Goal: Information Seeking & Learning: Learn about a topic

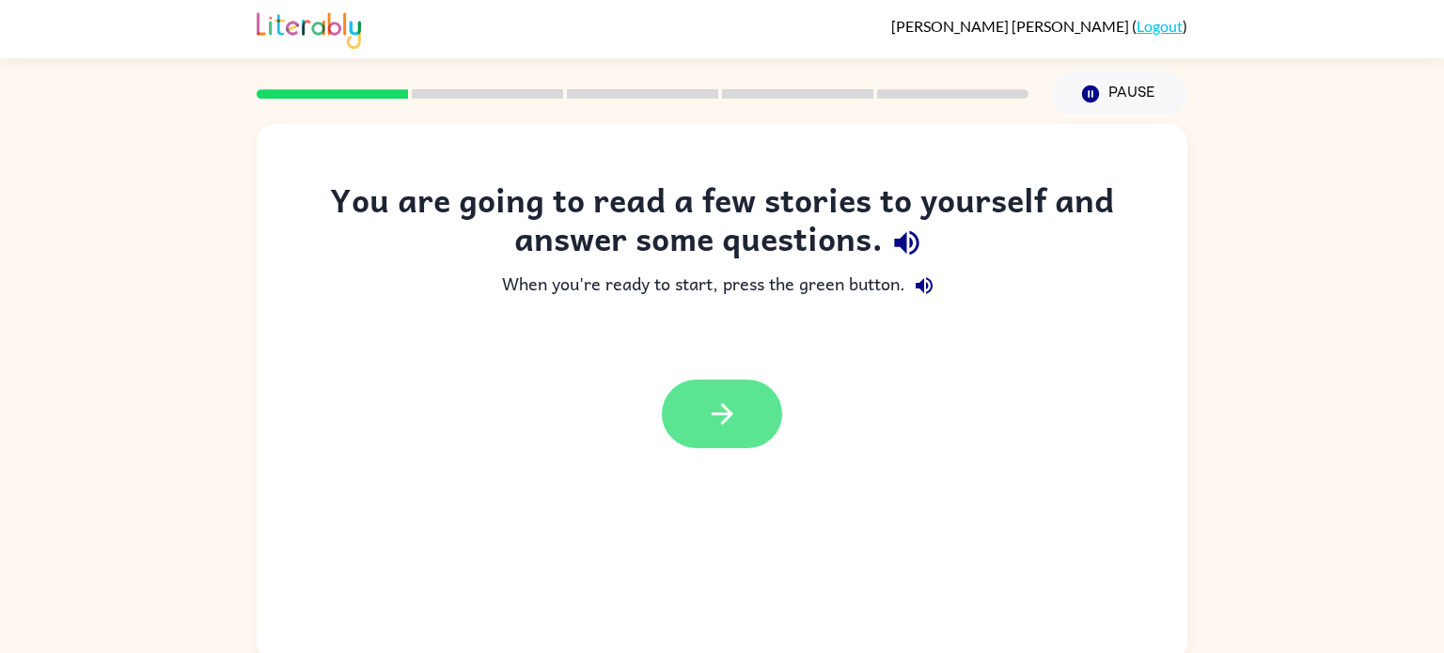
click at [768, 397] on button "button" at bounding box center [722, 414] width 120 height 69
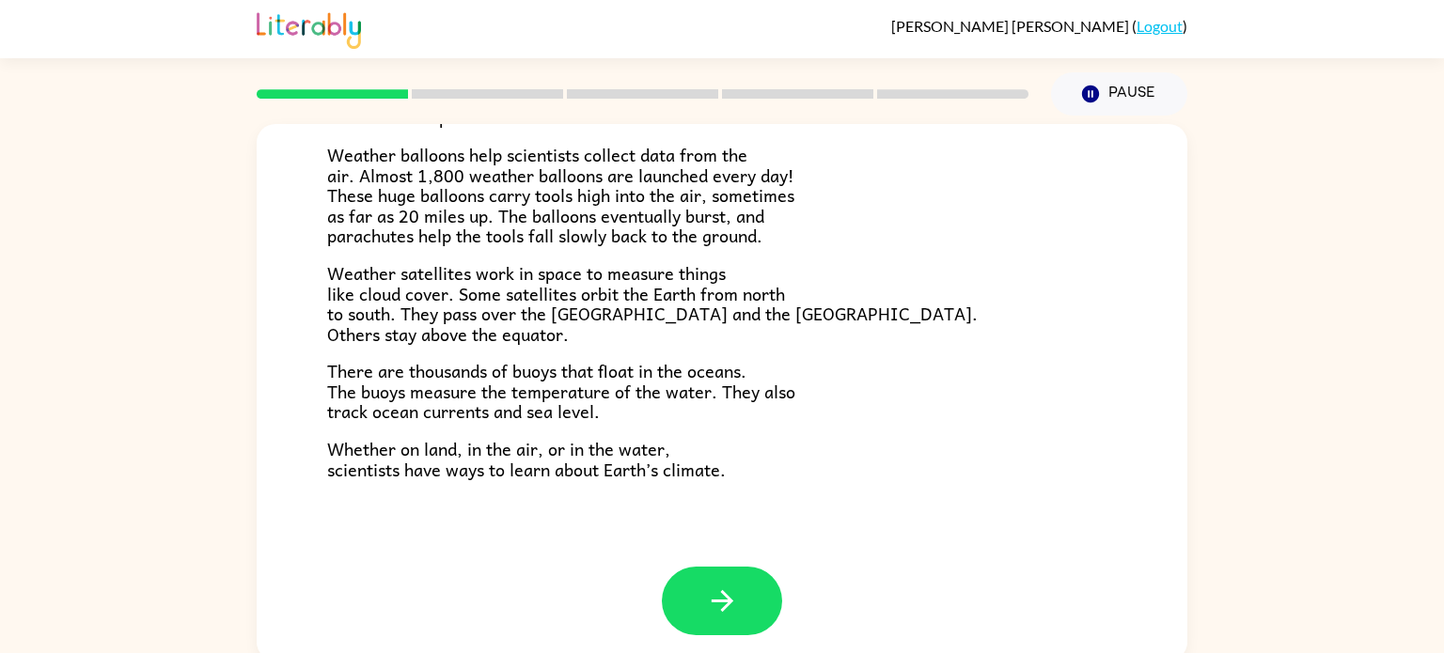
scroll to position [525, 0]
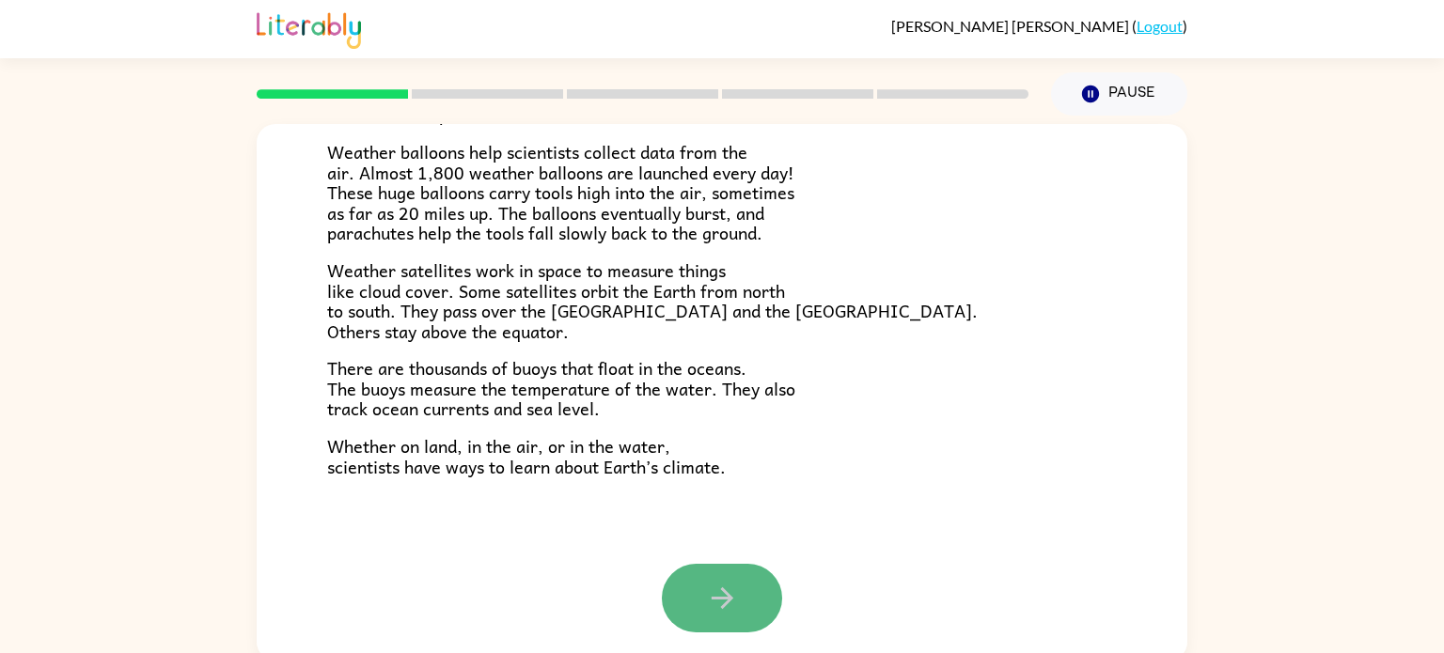
click at [727, 601] on icon "button" at bounding box center [722, 598] width 22 height 22
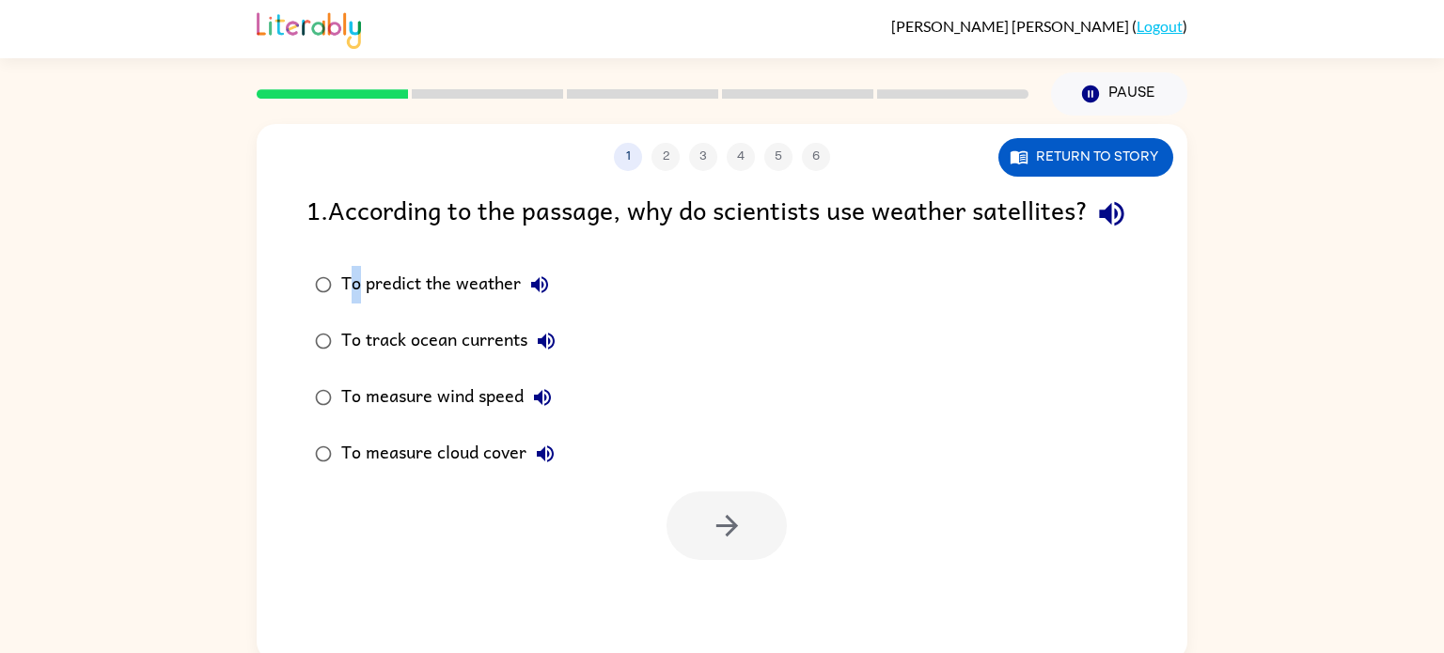
click at [359, 304] on div "To predict the weather" at bounding box center [449, 285] width 217 height 38
click at [736, 542] on icon "button" at bounding box center [727, 525] width 33 height 33
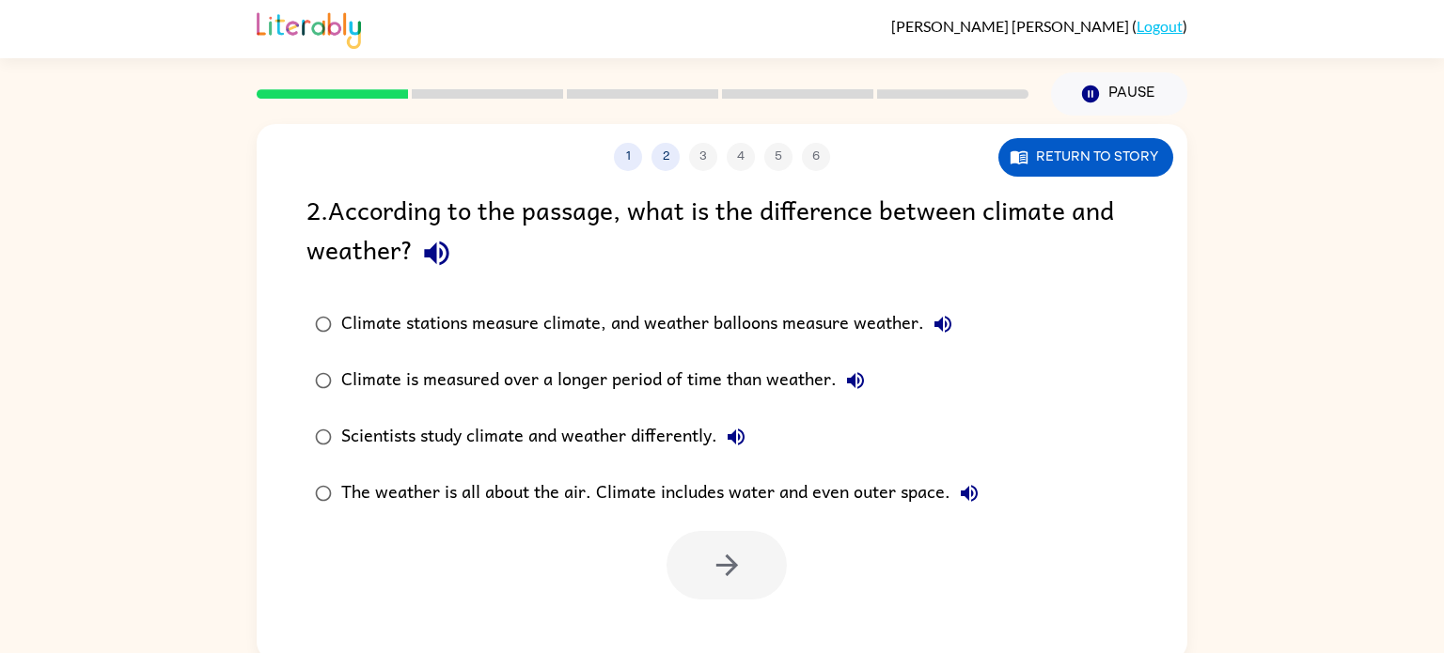
click at [788, 241] on div "2 . According to the passage, what is the difference between climate and weathe…" at bounding box center [721, 233] width 831 height 87
click at [746, 567] on button "button" at bounding box center [726, 565] width 120 height 69
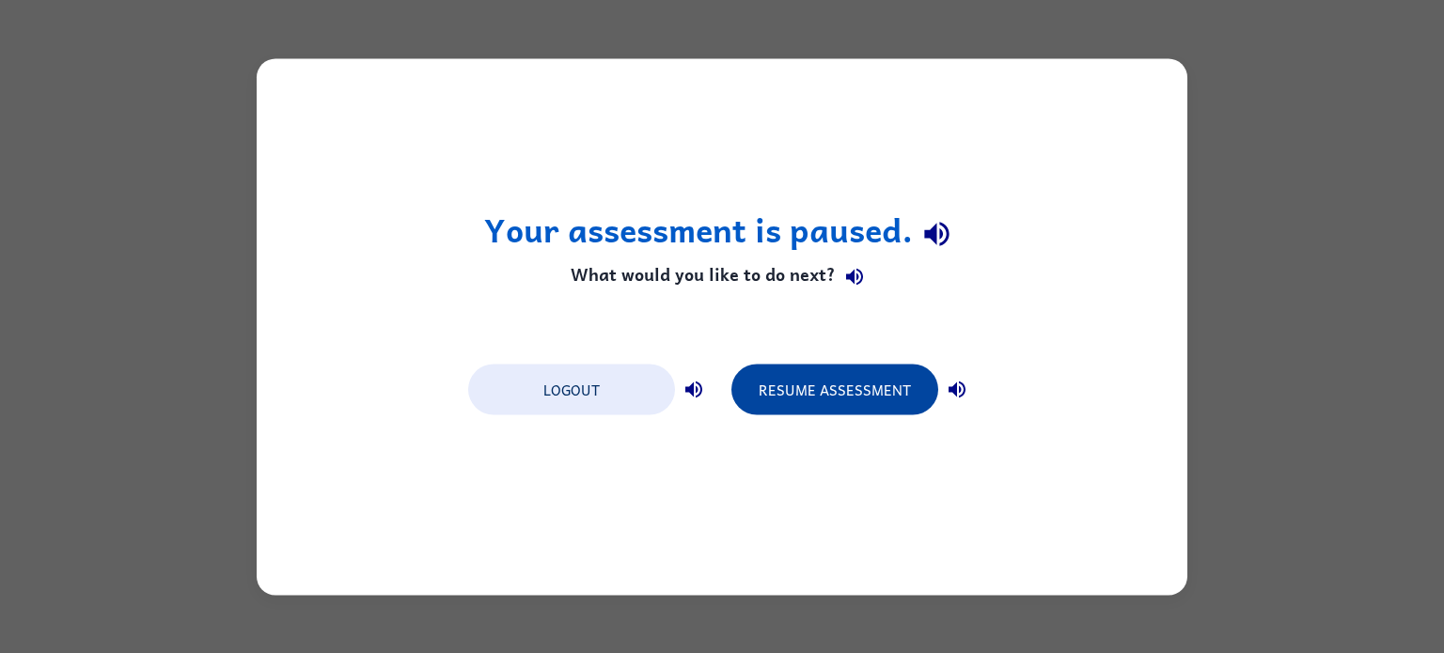
click at [784, 384] on button "Resume Assessment" at bounding box center [834, 389] width 207 height 51
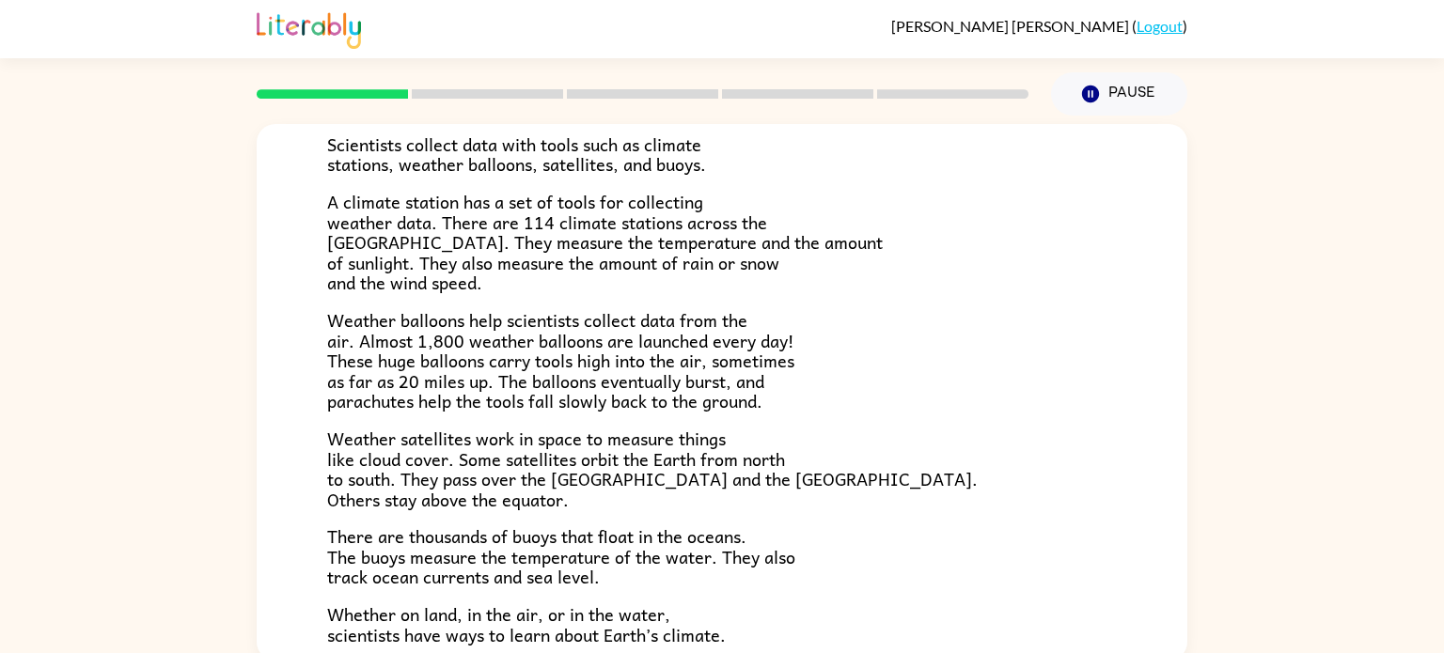
scroll to position [525, 0]
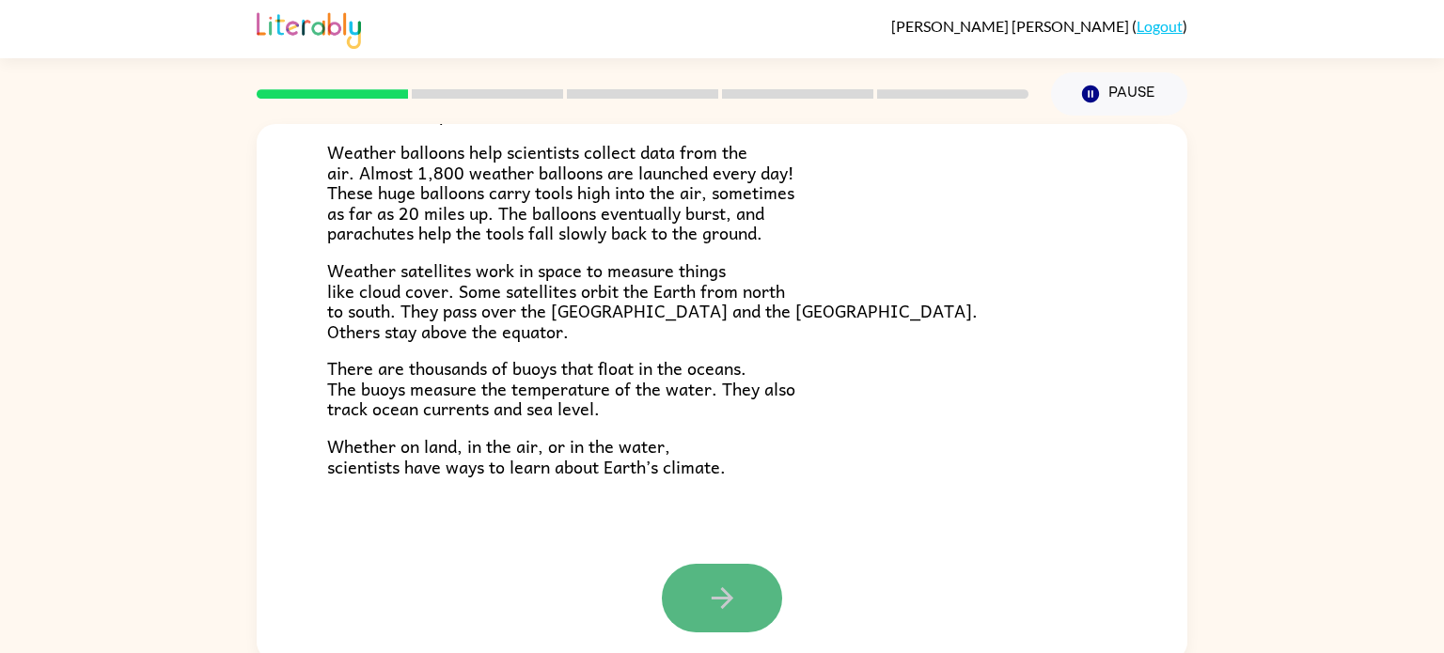
click at [720, 603] on icon "button" at bounding box center [722, 598] width 33 height 33
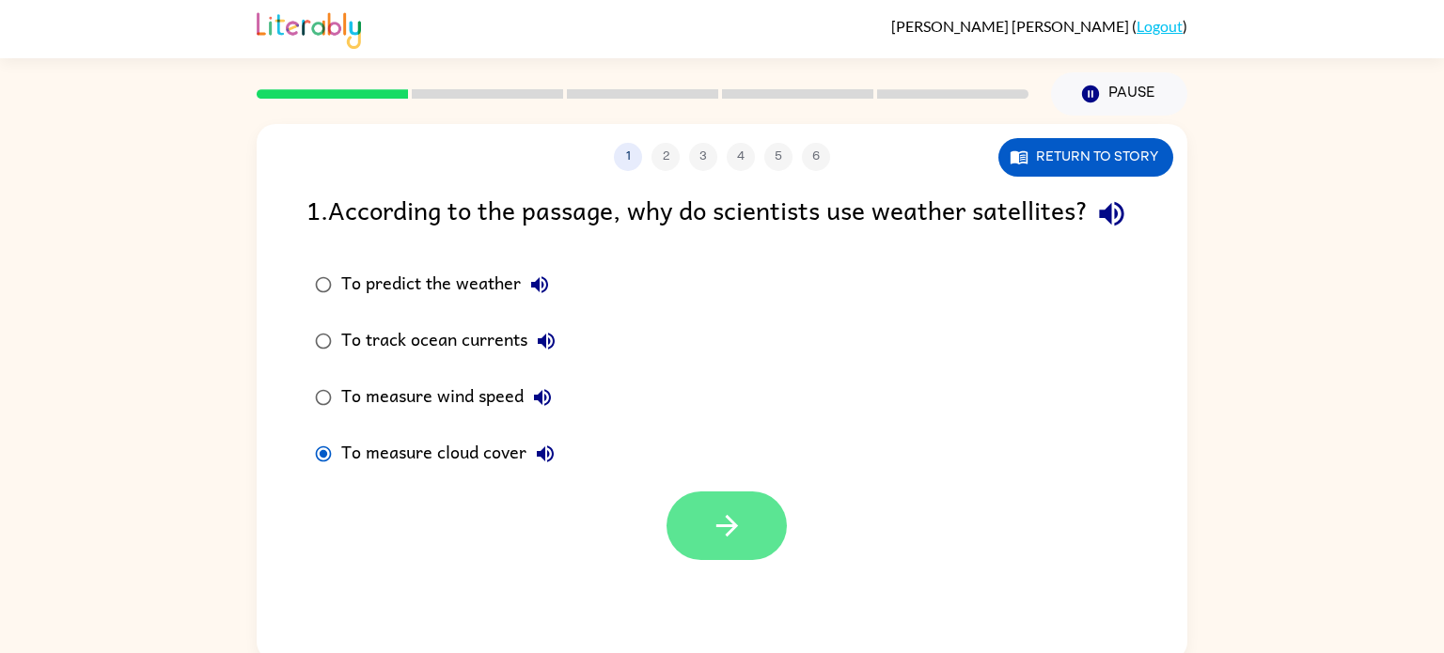
click at [759, 551] on button "button" at bounding box center [726, 526] width 120 height 69
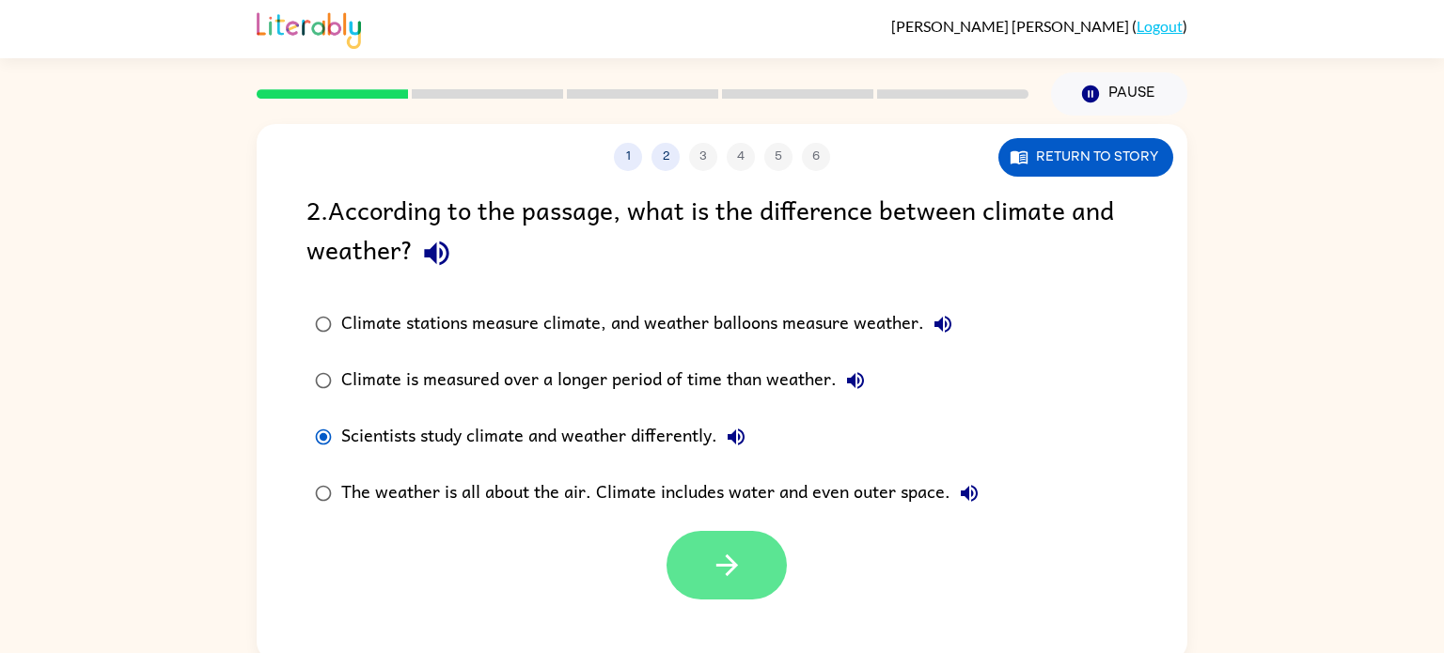
click at [695, 584] on button "button" at bounding box center [726, 565] width 120 height 69
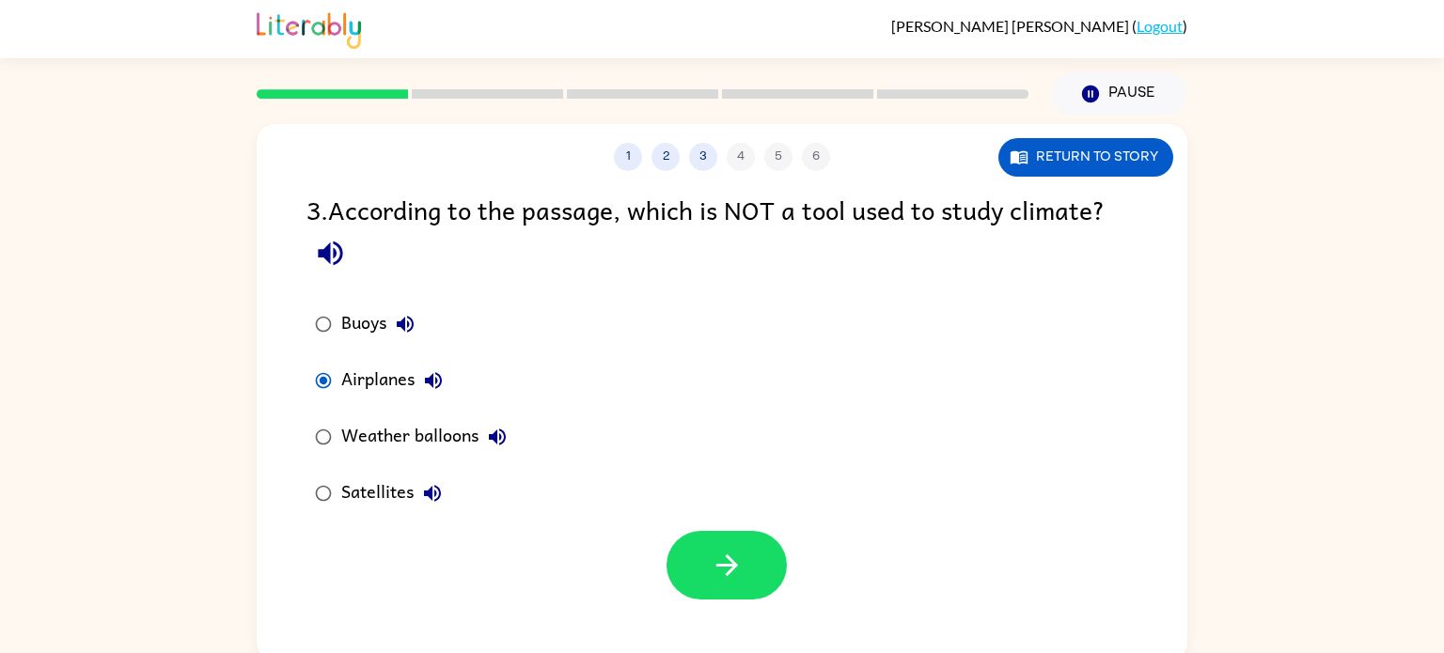
click at [646, 532] on div at bounding box center [722, 561] width 930 height 78
click at [738, 590] on button "button" at bounding box center [726, 565] width 120 height 69
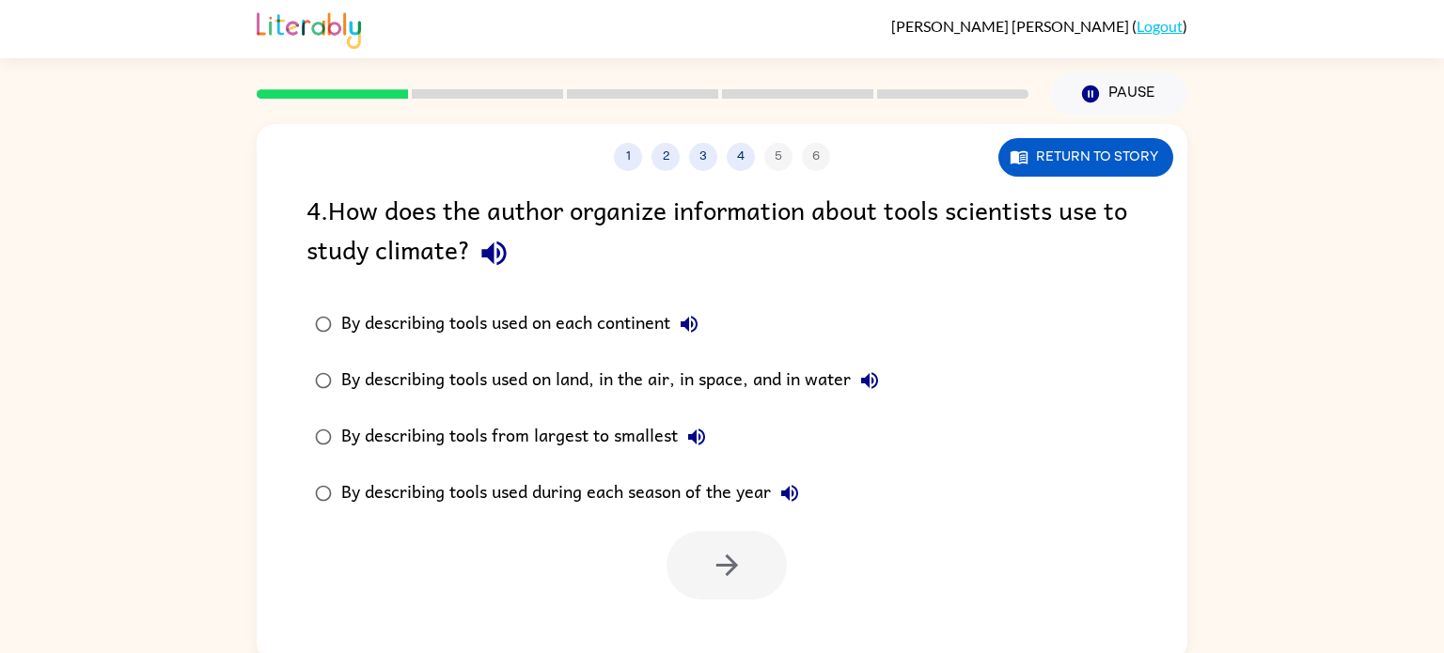
click at [351, 325] on div "By describing tools used on each continent" at bounding box center [524, 324] width 367 height 38
click at [497, 255] on icon "button" at bounding box center [493, 254] width 24 height 24
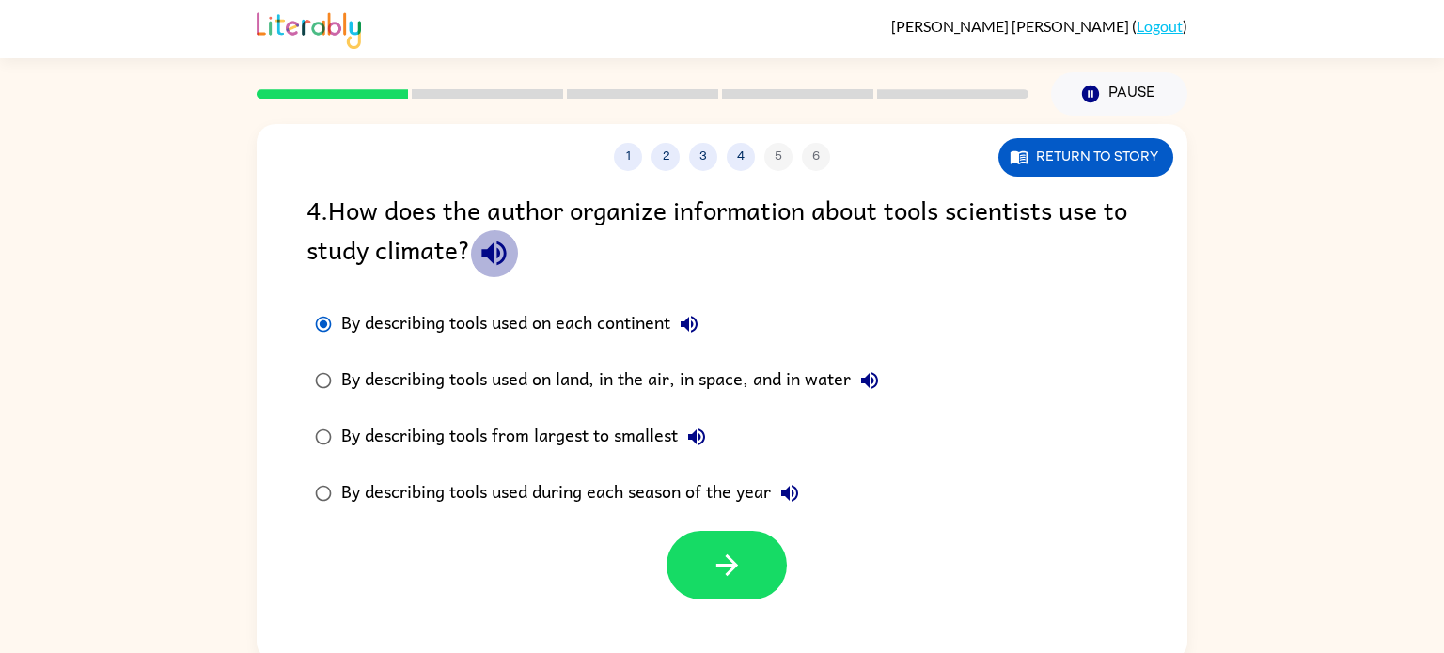
click at [496, 257] on icon "button" at bounding box center [493, 253] width 33 height 33
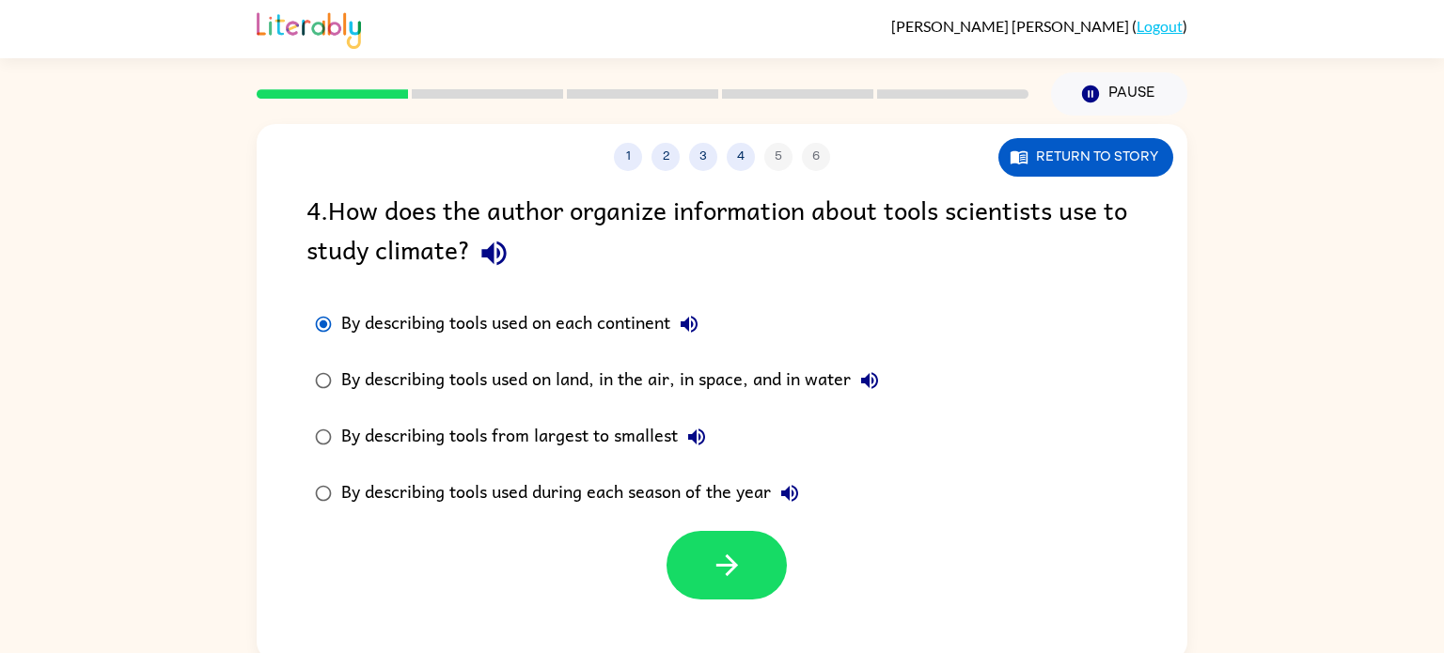
click at [496, 257] on icon "button" at bounding box center [493, 253] width 33 height 33
click at [522, 385] on div "By describing tools used on land, in the air, in space, and in water" at bounding box center [614, 381] width 547 height 38
click at [731, 592] on button "button" at bounding box center [726, 565] width 120 height 69
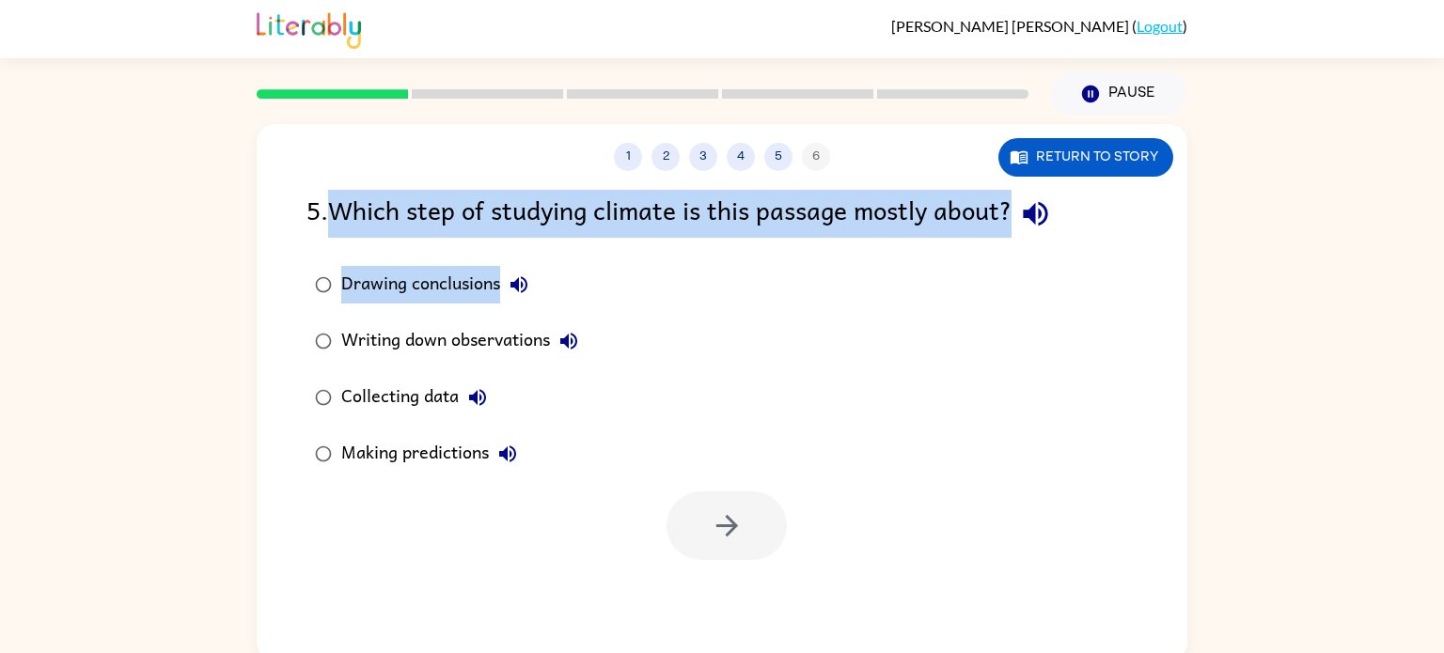
drag, startPoint x: 335, startPoint y: 217, endPoint x: 896, endPoint y: 247, distance: 561.9
click at [896, 247] on div "5 . Which step of studying climate is this passage mostly about? Drawing conclu…" at bounding box center [722, 375] width 930 height 370
copy div "Which step of studying climate is this passage mostly about? Drawing conclusions"
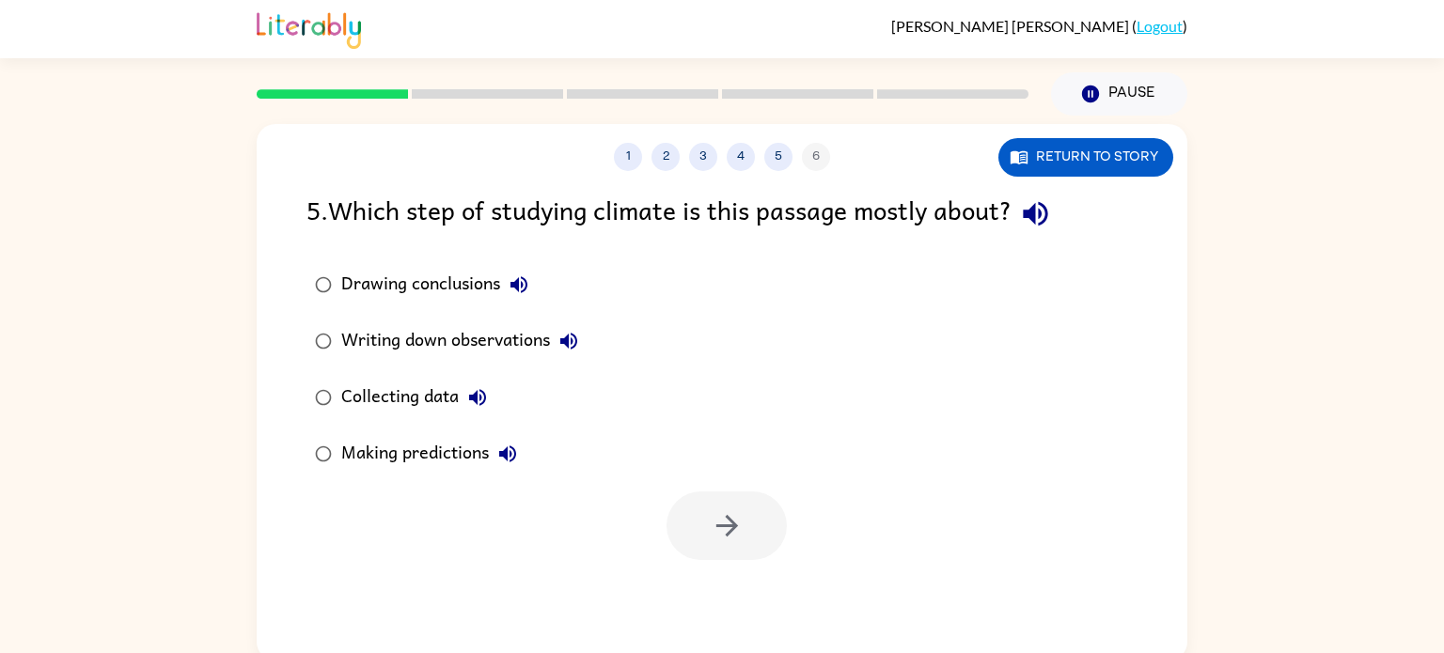
click at [670, 352] on div "Drawing conclusions Writing down observations Collecting data Making predictions" at bounding box center [746, 370] width 881 height 226
click at [343, 399] on div "Collecting data" at bounding box center [418, 398] width 155 height 38
click at [692, 521] on button "button" at bounding box center [726, 526] width 120 height 69
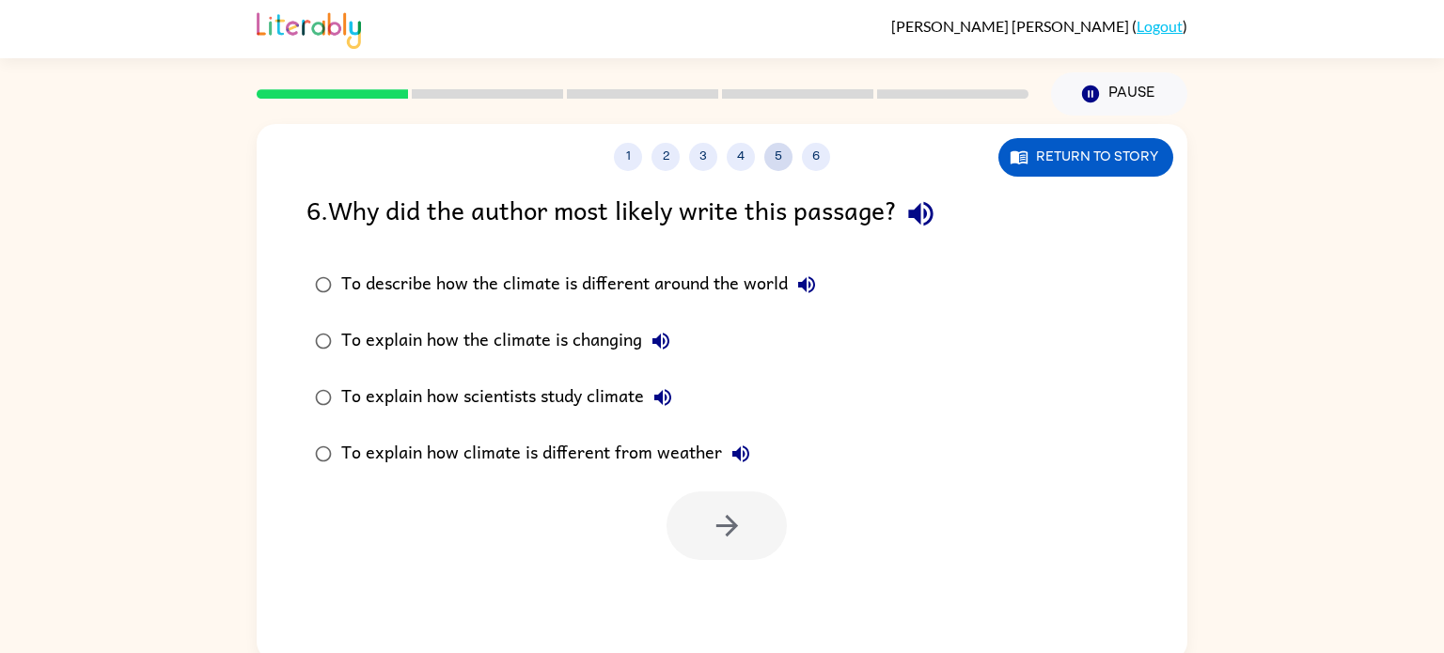
click at [777, 158] on button "5" at bounding box center [778, 157] width 28 height 28
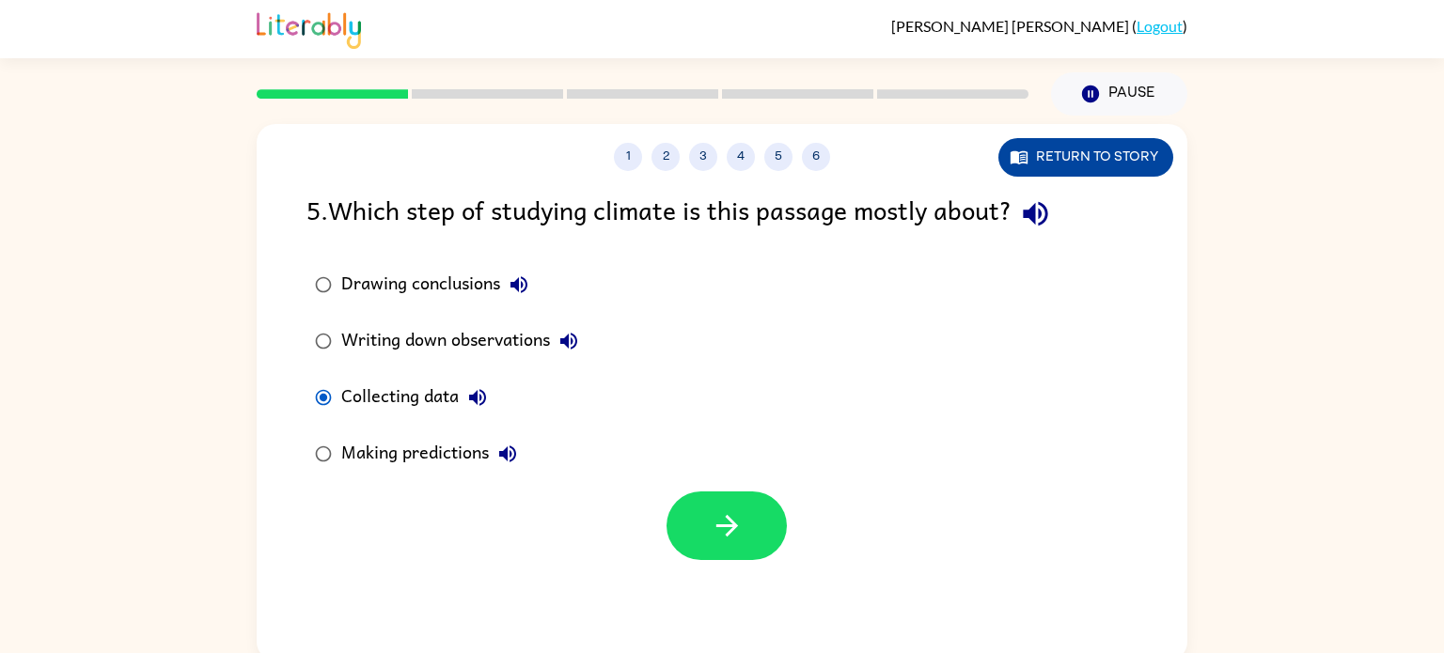
click at [1075, 162] on button "Return to story" at bounding box center [1085, 157] width 175 height 39
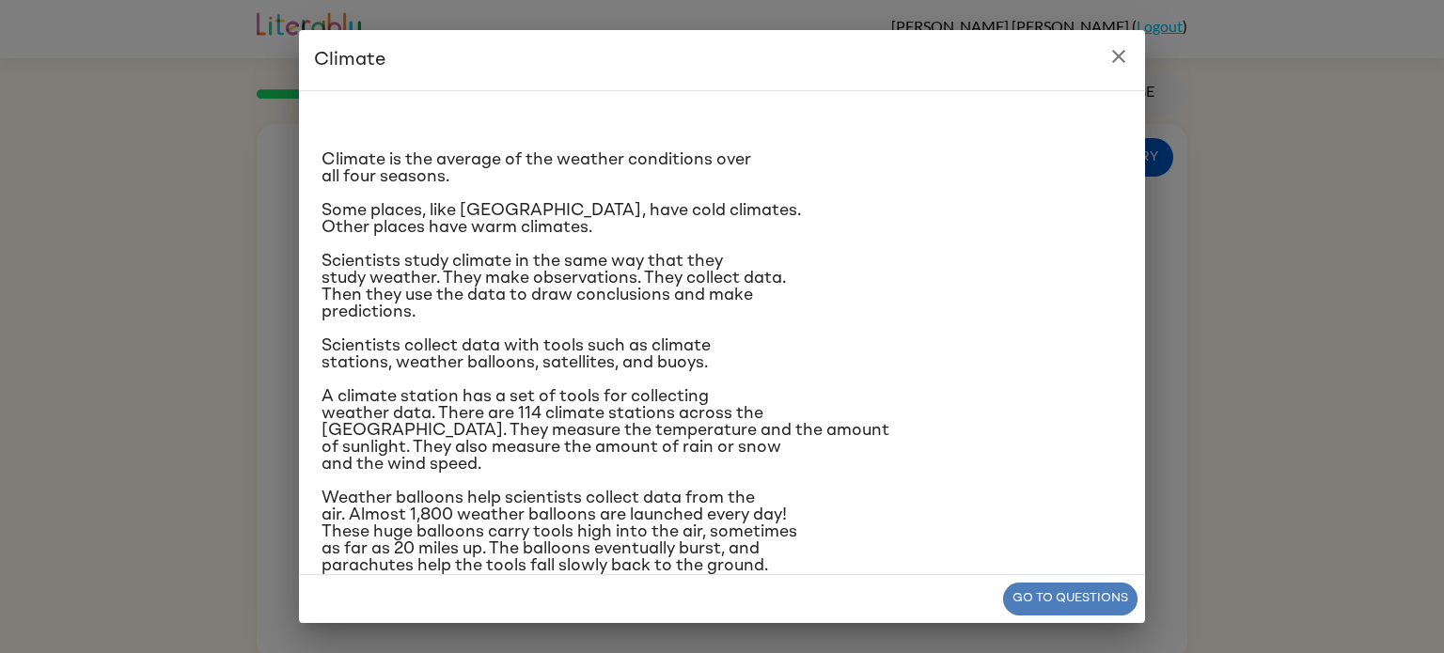
click at [1057, 607] on button "Go to questions" at bounding box center [1070, 599] width 134 height 33
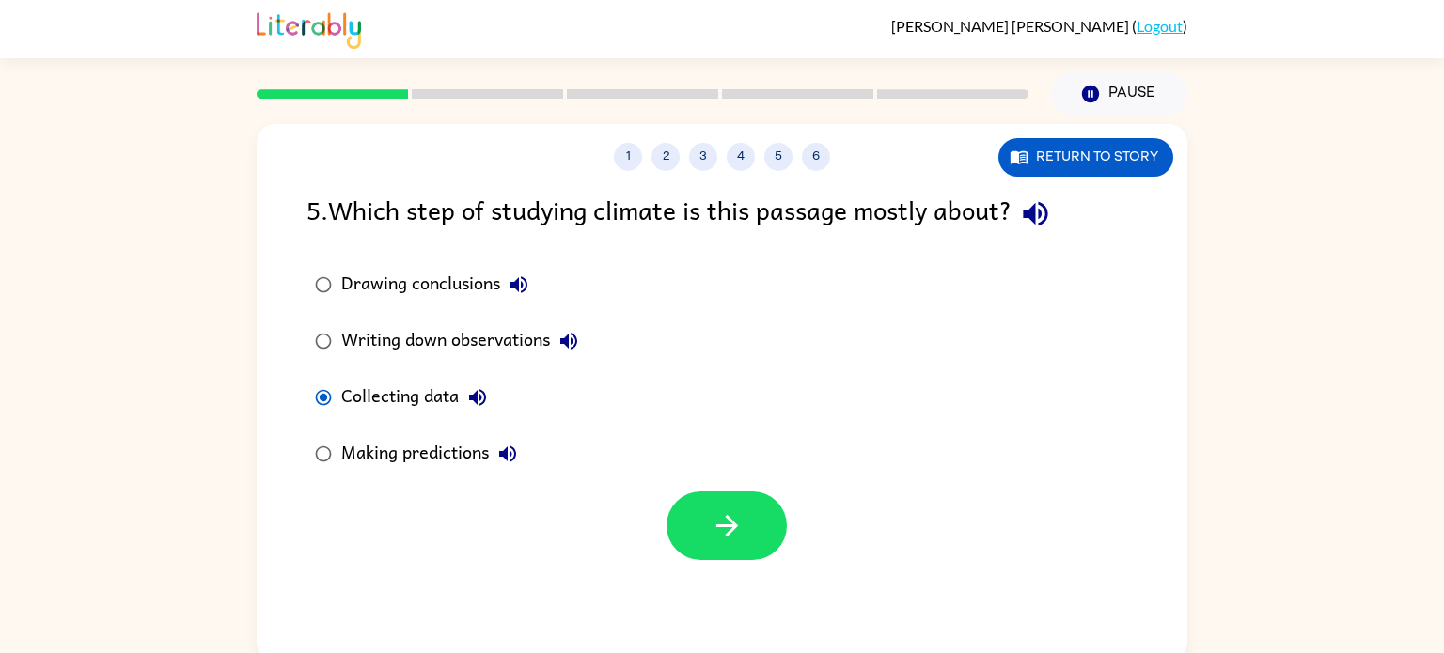
click at [414, 446] on div "Making predictions" at bounding box center [433, 454] width 185 height 38
click at [412, 416] on label "Collecting data" at bounding box center [446, 397] width 301 height 56
click at [754, 516] on button "button" at bounding box center [726, 526] width 120 height 69
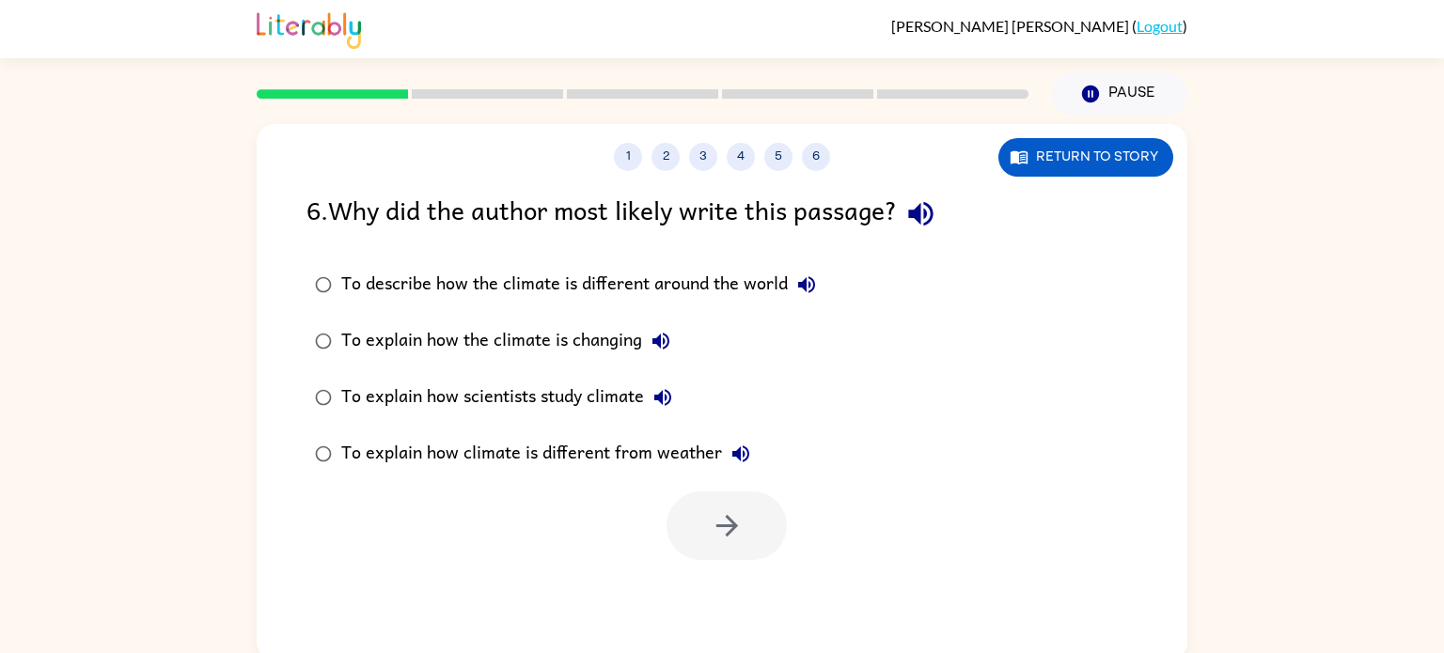
click at [664, 279] on div "To describe how the climate is different around the world" at bounding box center [583, 285] width 484 height 38
click at [605, 339] on div "To explain how the climate is changing" at bounding box center [510, 341] width 338 height 38
click at [524, 392] on div "To explain how scientists study climate" at bounding box center [511, 398] width 340 height 38
click at [701, 498] on button "button" at bounding box center [726, 526] width 120 height 69
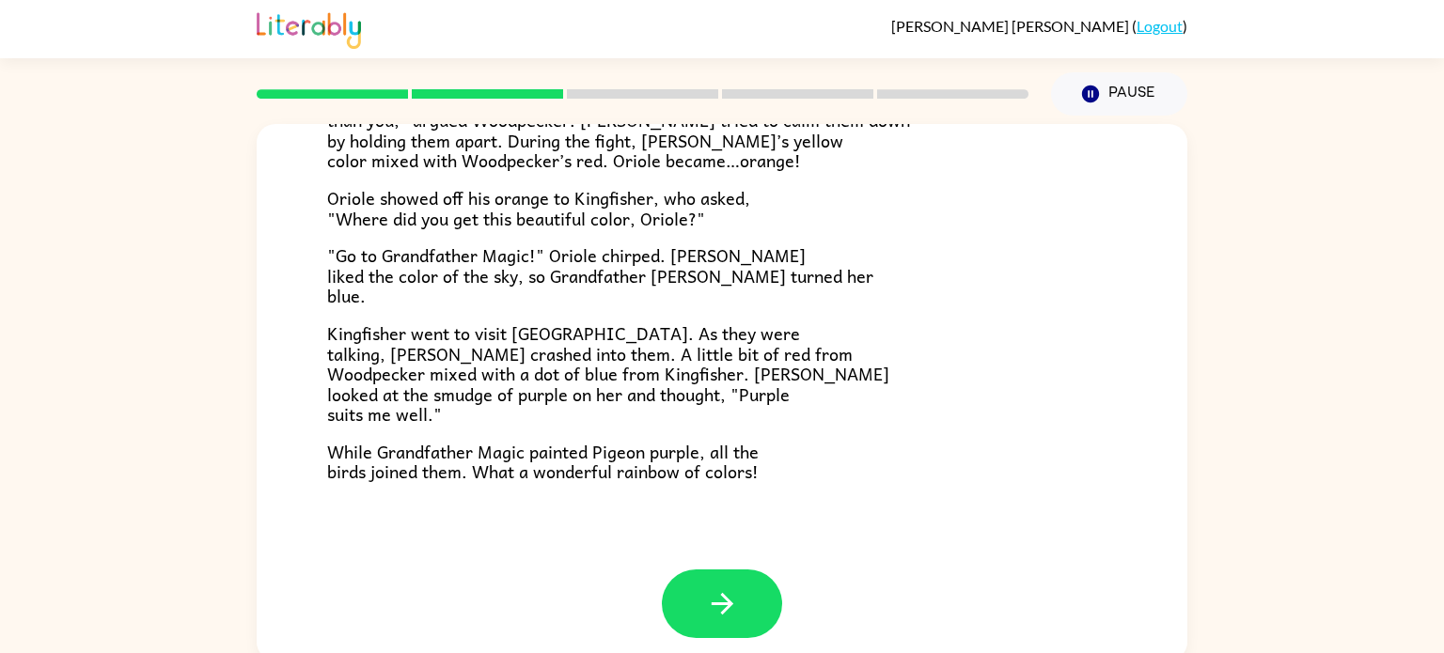
scroll to position [481, 0]
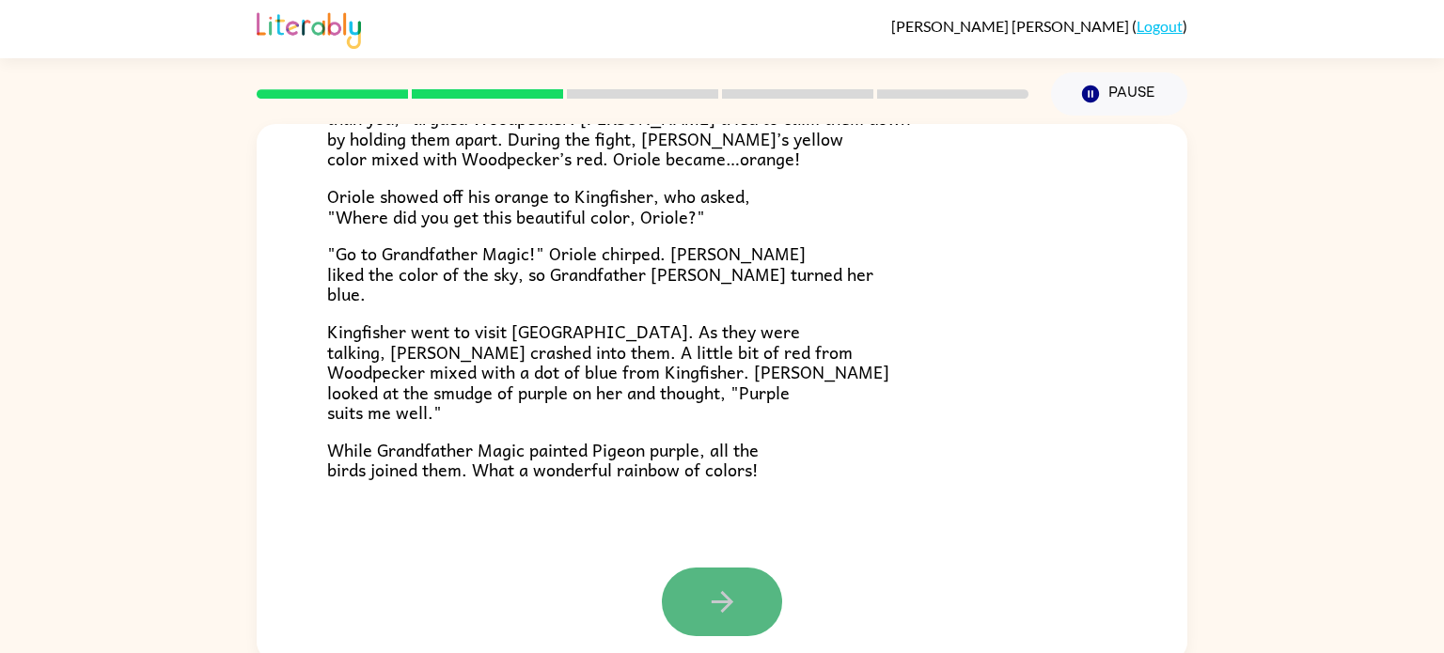
click at [718, 573] on button "button" at bounding box center [722, 602] width 120 height 69
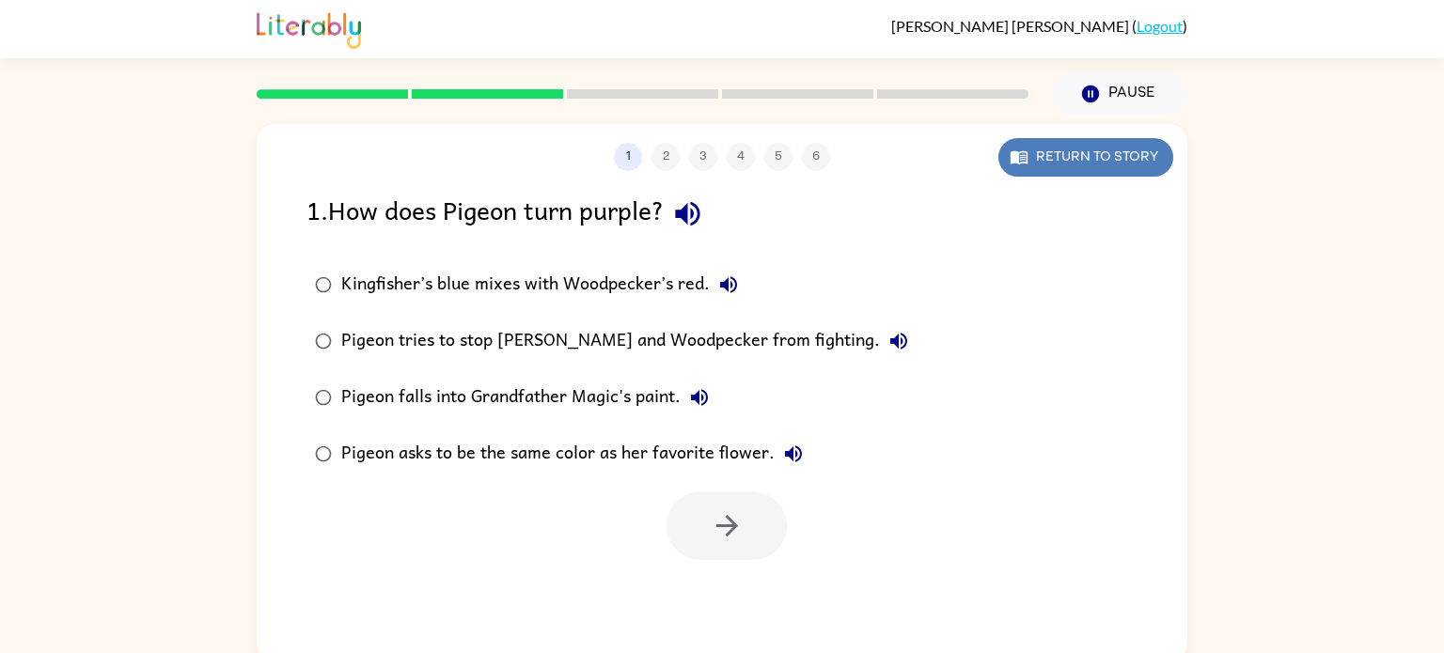
click at [1046, 141] on button "Return to story" at bounding box center [1085, 157] width 175 height 39
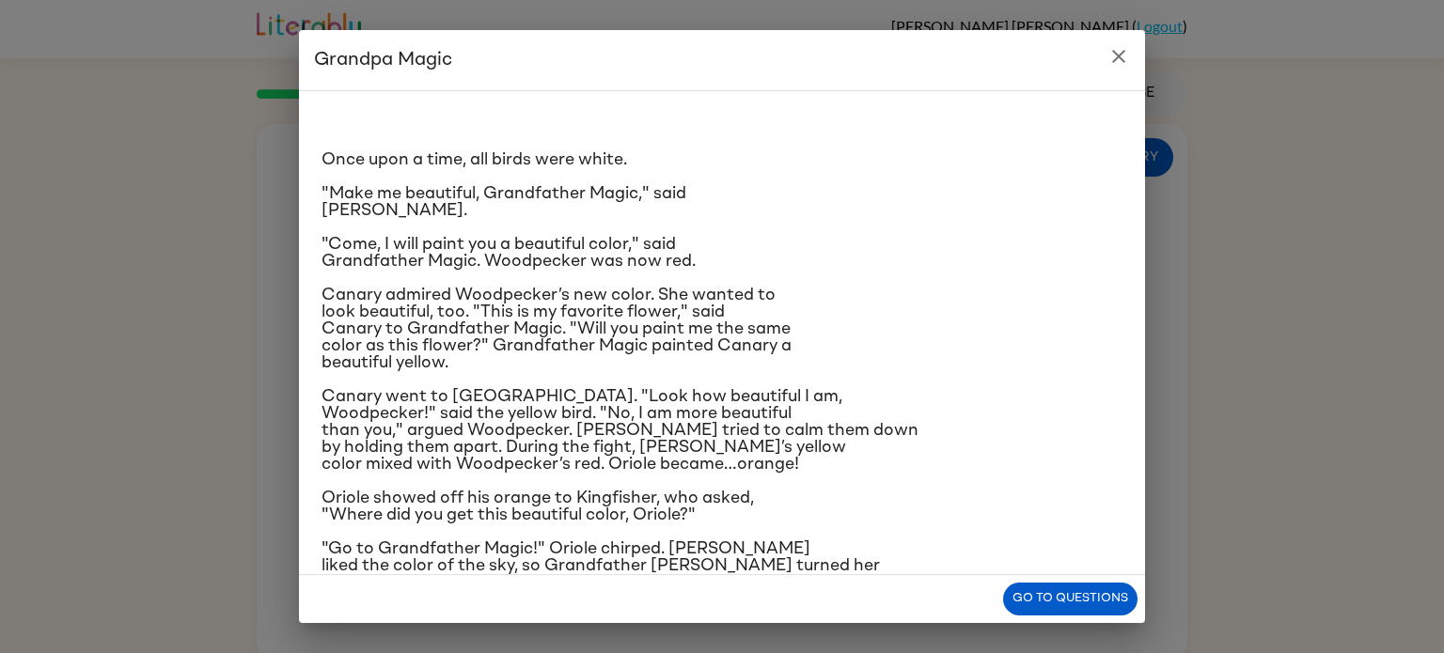
scroll to position [190, 0]
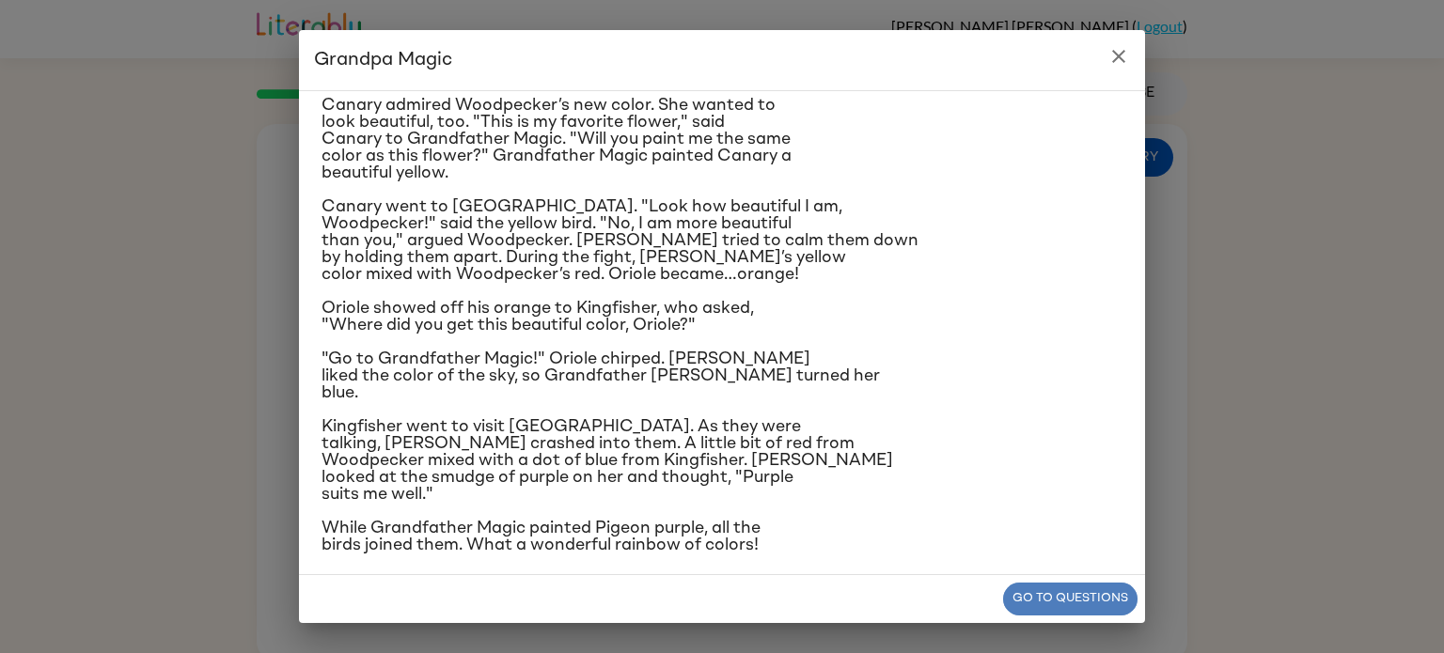
click at [1107, 592] on button "Go to questions" at bounding box center [1070, 599] width 134 height 33
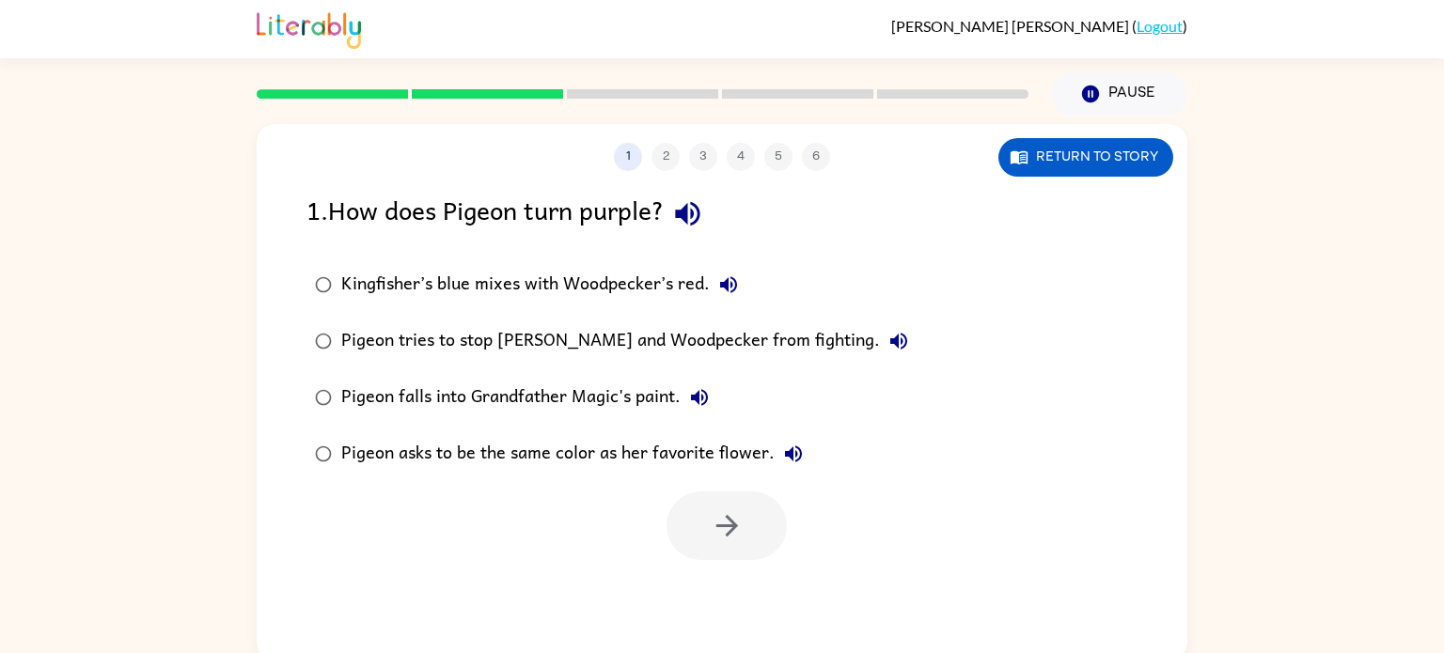
click at [617, 303] on div "Kingfisher’s blue mixes with Woodpecker’s red." at bounding box center [544, 285] width 406 height 38
click at [757, 539] on button "button" at bounding box center [726, 526] width 120 height 69
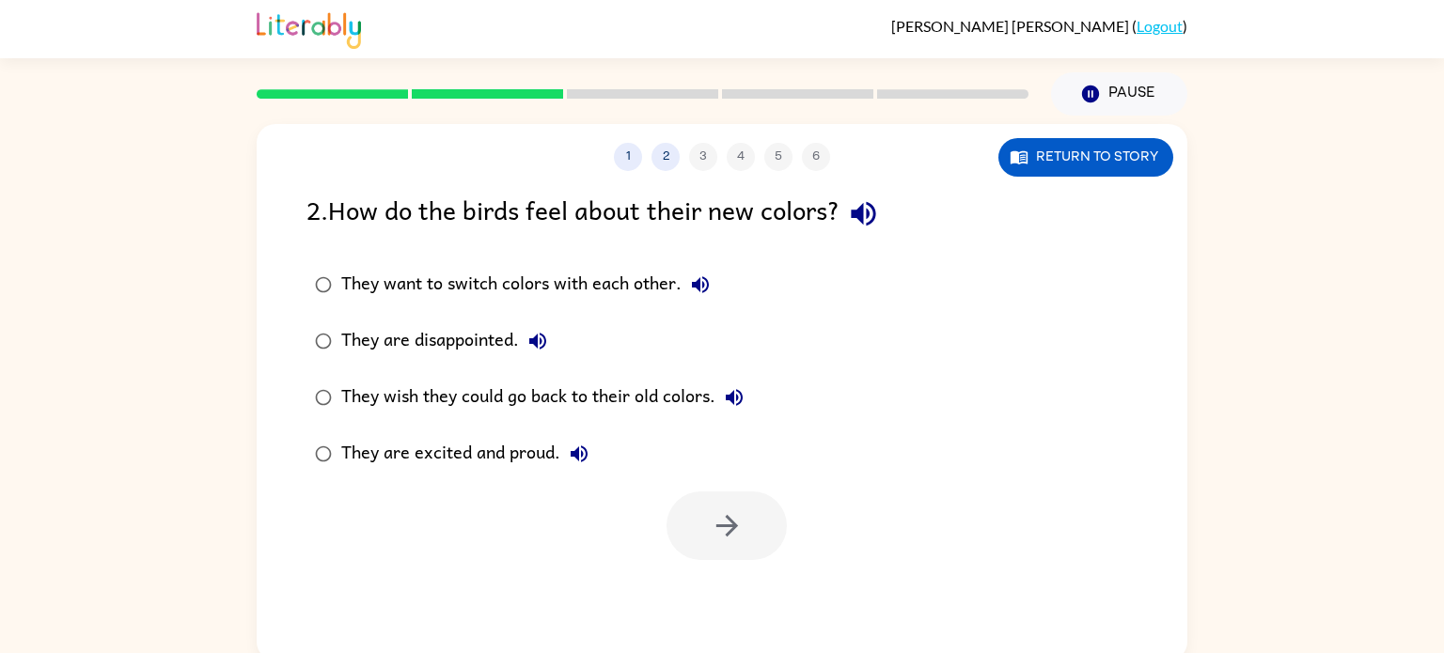
click at [501, 446] on div "They are excited and proud." at bounding box center [469, 454] width 257 height 38
click at [729, 544] on button "button" at bounding box center [726, 526] width 120 height 69
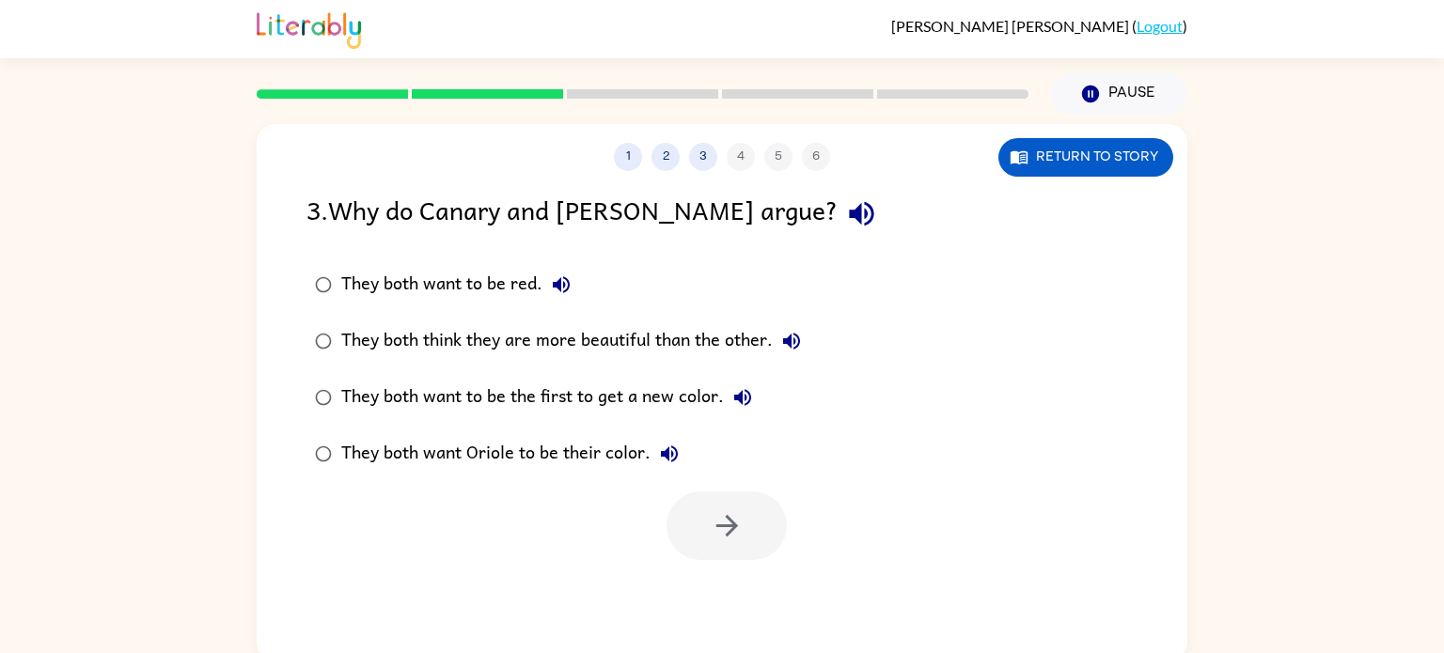
click at [686, 352] on div "They both think they are more beautiful than the other." at bounding box center [575, 341] width 469 height 38
click at [740, 530] on icon "button" at bounding box center [727, 525] width 33 height 33
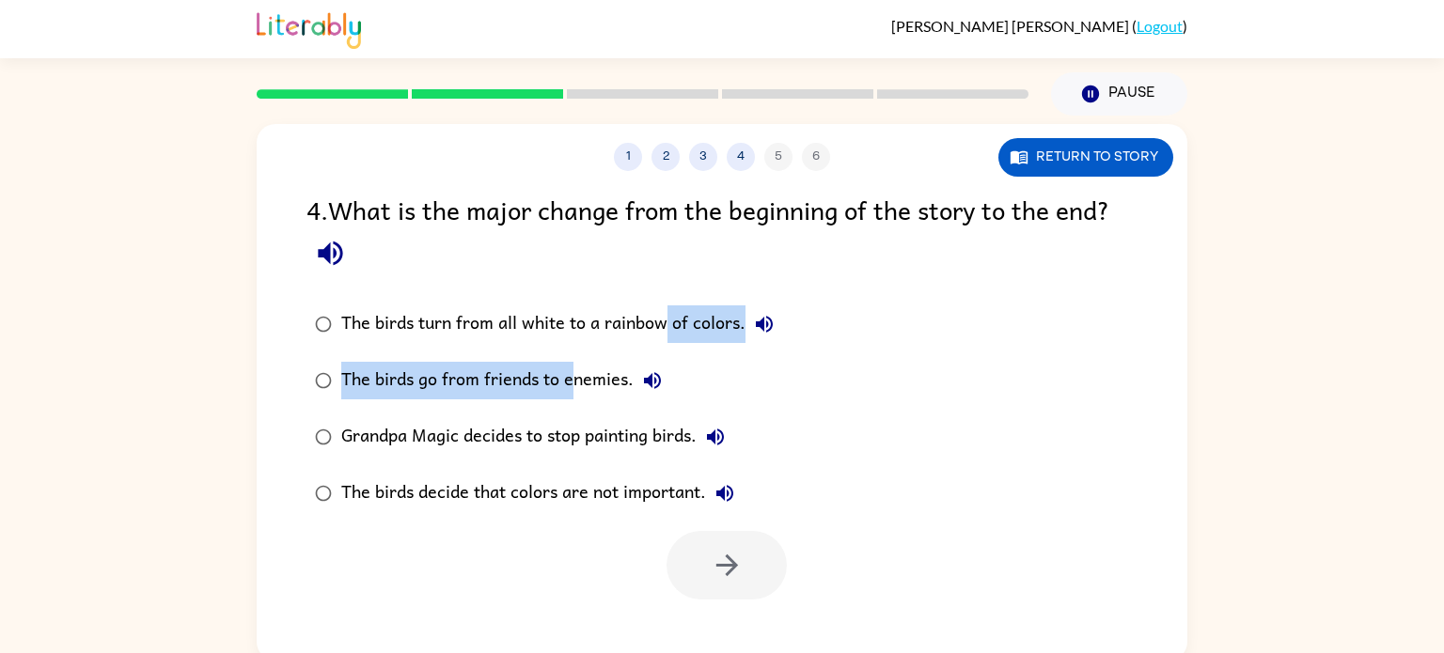
drag, startPoint x: 667, startPoint y: 321, endPoint x: 569, endPoint y: 404, distance: 128.8
click at [569, 404] on div "The birds turn from all white to a rainbow of colors. The birds go from friends…" at bounding box center [556, 409] width 501 height 226
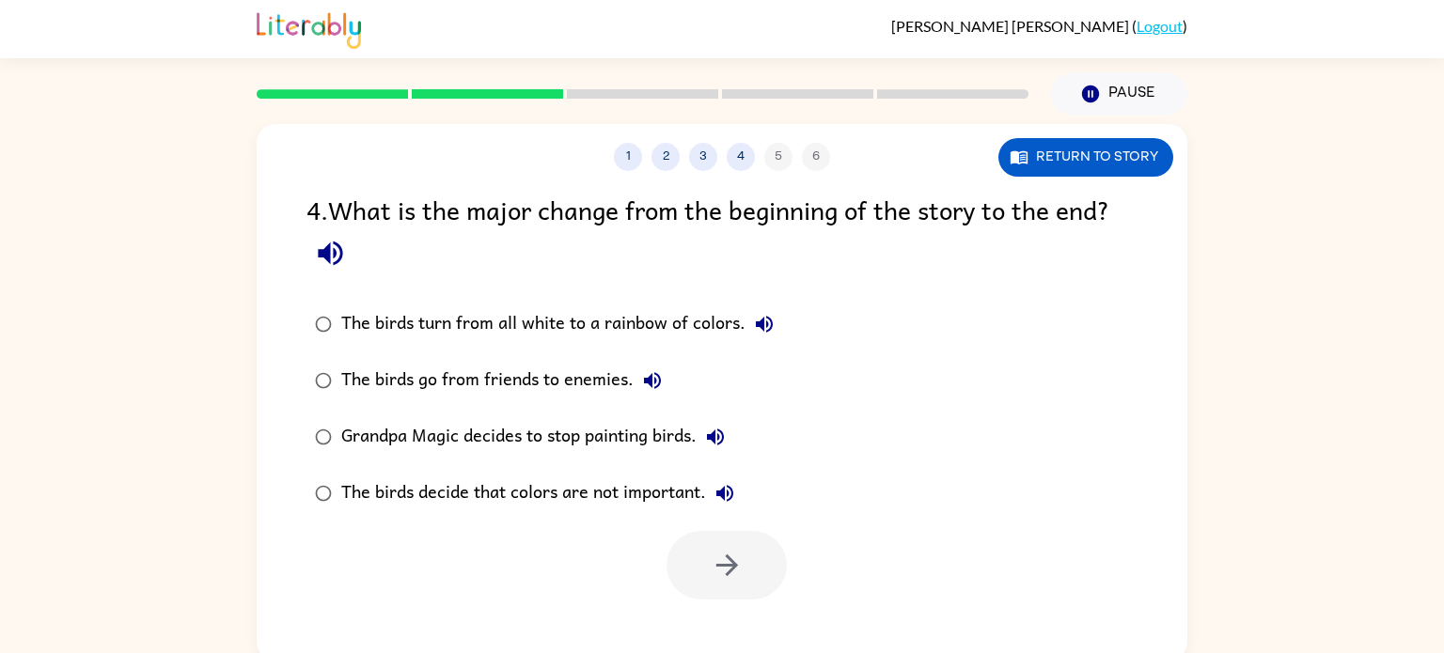
click at [583, 394] on div "The birds go from friends to enemies." at bounding box center [506, 381] width 330 height 38
click at [695, 544] on button "button" at bounding box center [726, 565] width 120 height 69
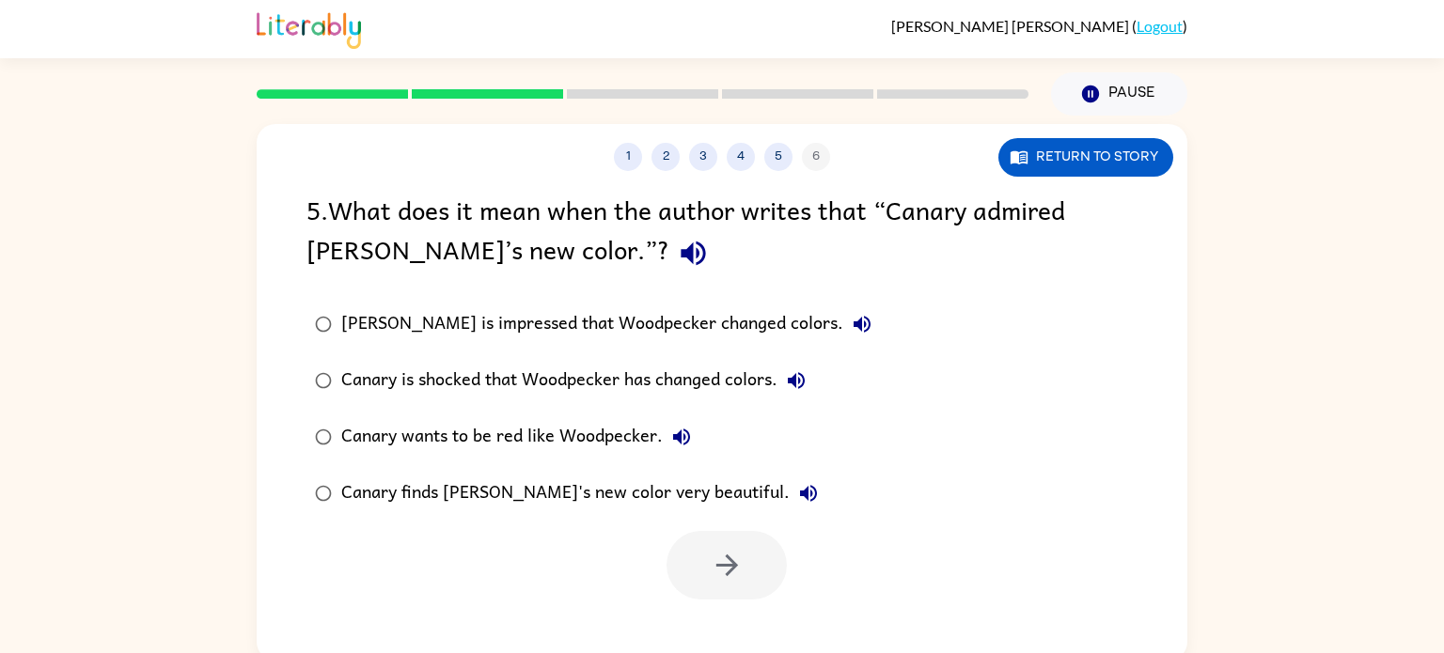
click at [565, 331] on div "[PERSON_NAME] is impressed that Woodpecker changed colors." at bounding box center [610, 324] width 539 height 38
click at [568, 355] on label "Canary is shocked that Woodpecker has changed colors." at bounding box center [593, 380] width 594 height 56
click at [592, 484] on div "Canary finds [PERSON_NAME]'s new color very beautiful." at bounding box center [584, 494] width 486 height 38
click at [711, 563] on icon "button" at bounding box center [727, 565] width 33 height 33
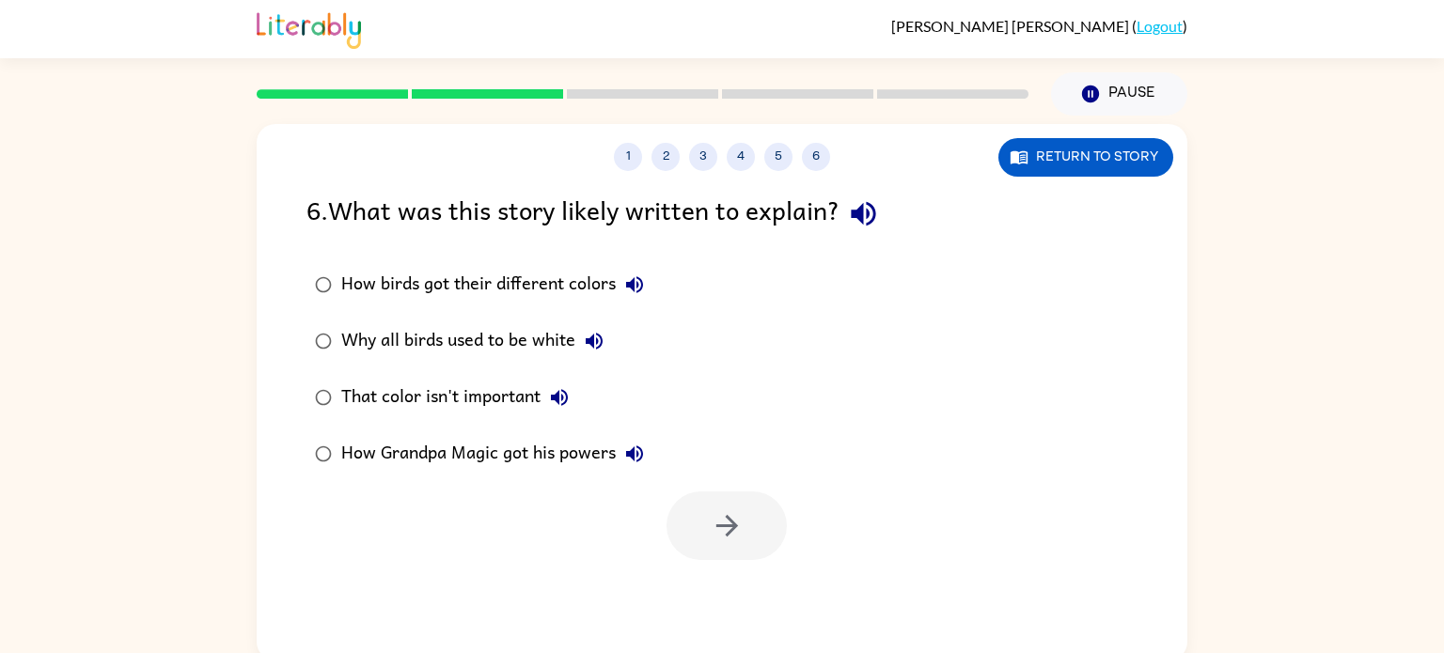
click at [507, 407] on div "That color isn't important" at bounding box center [459, 398] width 237 height 38
click at [705, 518] on button "button" at bounding box center [726, 526] width 120 height 69
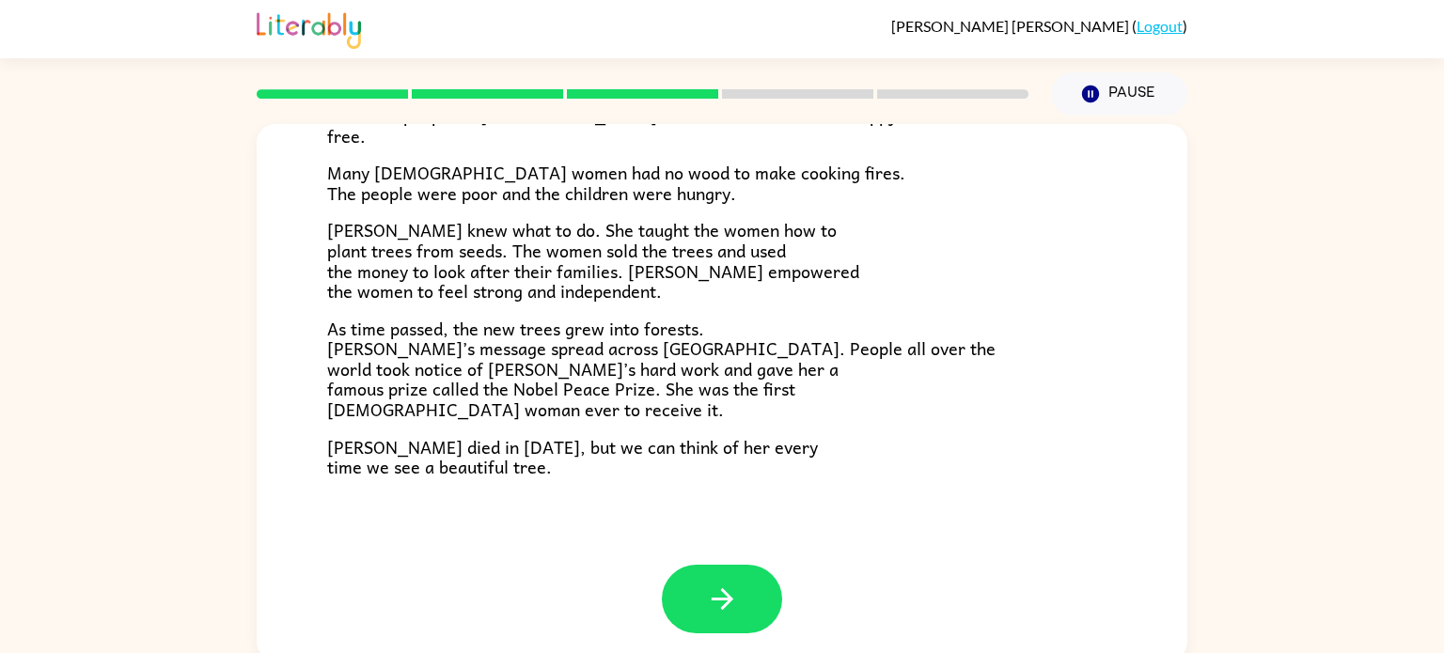
scroll to position [8, 0]
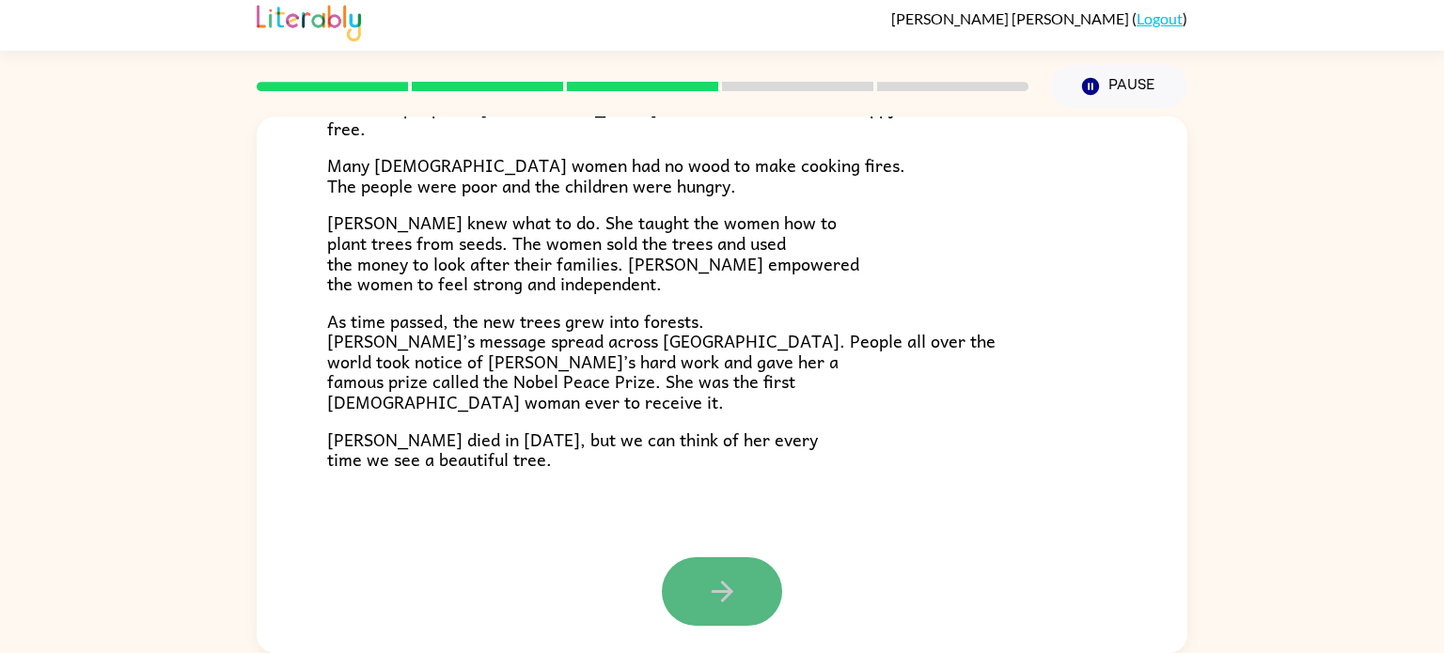
click at [721, 572] on button "button" at bounding box center [722, 591] width 120 height 69
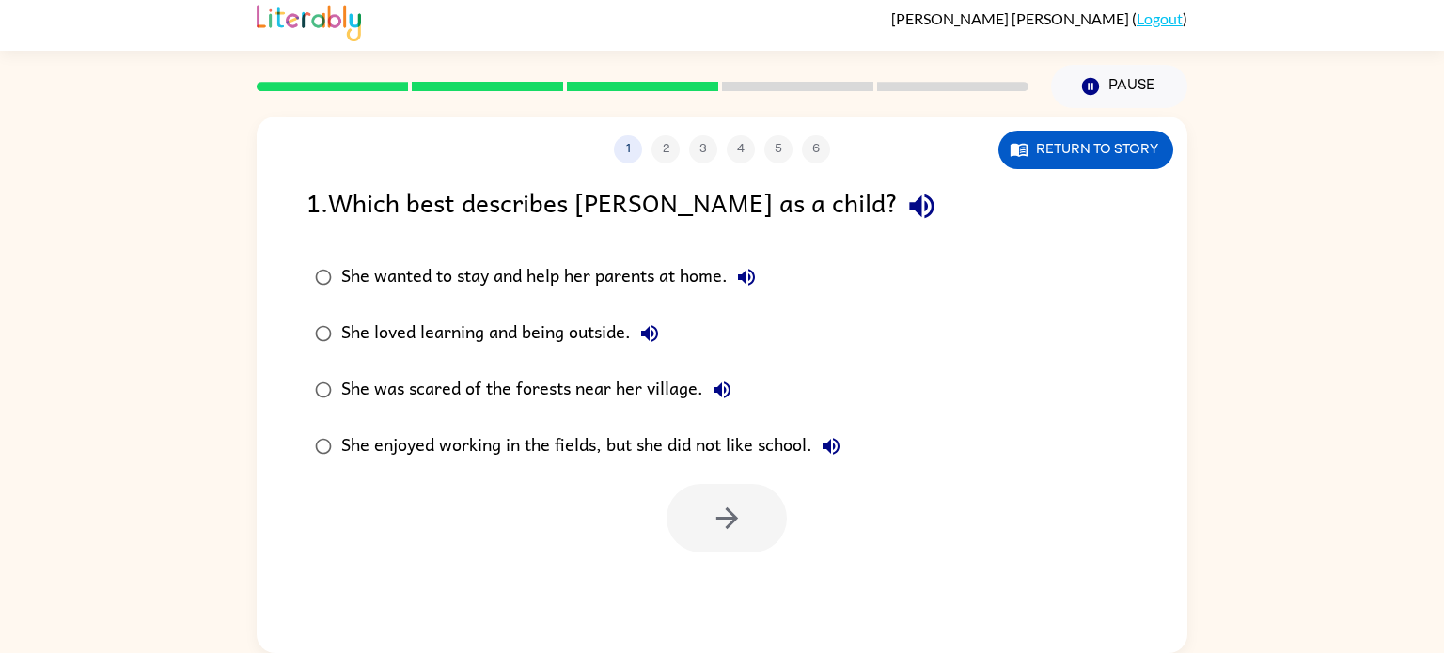
click at [583, 336] on div "She loved learning and being outside." at bounding box center [504, 334] width 327 height 38
click at [714, 507] on icon "button" at bounding box center [727, 518] width 33 height 33
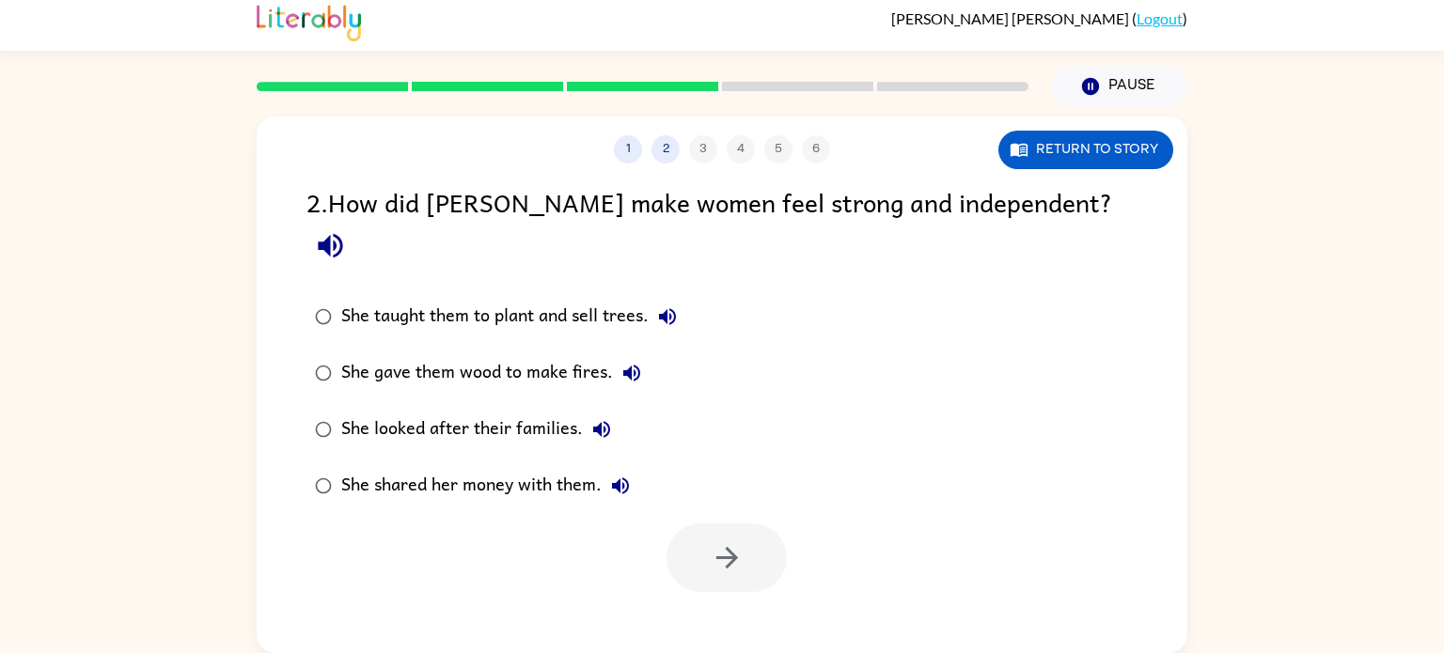
click at [635, 298] on div "She taught them to plant and sell trees." at bounding box center [513, 317] width 345 height 38
click at [763, 523] on button "button" at bounding box center [726, 557] width 120 height 69
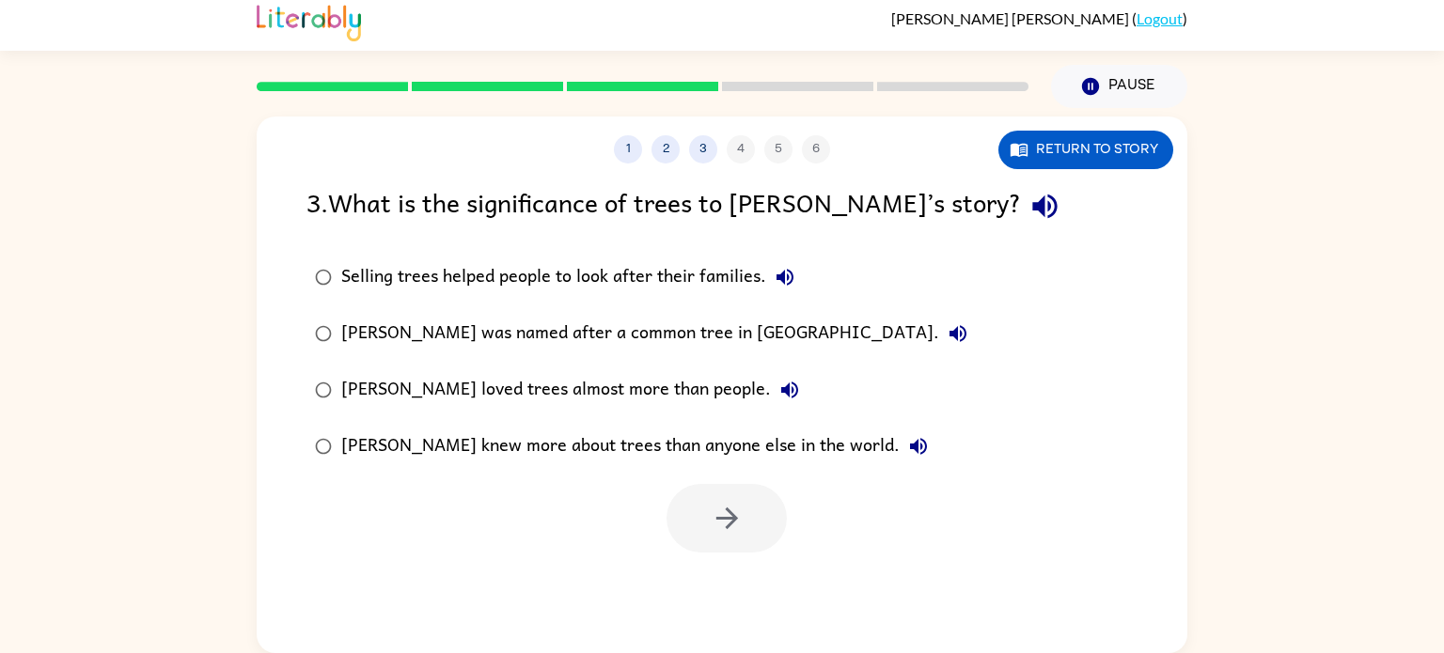
click at [669, 291] on div "Selling trees helped people to look after their families." at bounding box center [572, 277] width 462 height 38
click at [670, 299] on label "Selling trees helped people to look after their families." at bounding box center [641, 277] width 690 height 56
click at [752, 506] on button "button" at bounding box center [726, 518] width 120 height 69
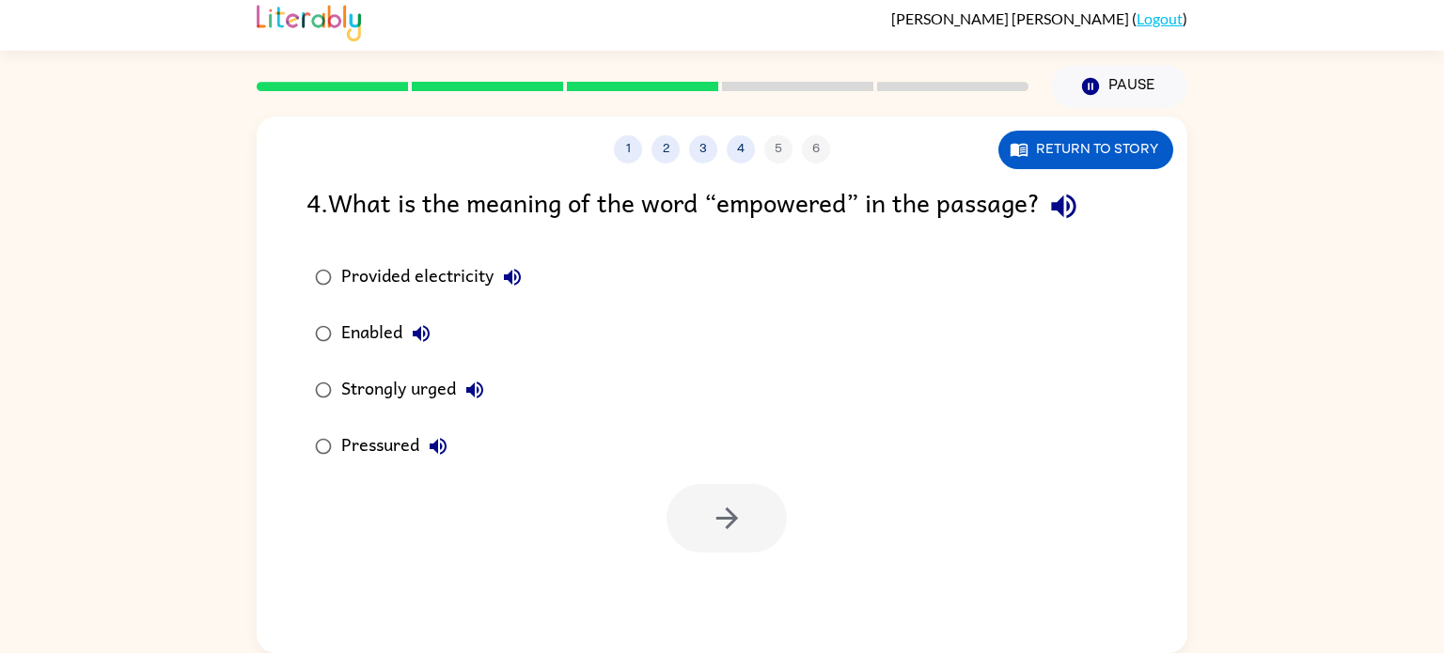
click at [407, 387] on div "Strongly urged" at bounding box center [417, 390] width 152 height 38
click at [374, 345] on div "Enabled" at bounding box center [390, 334] width 99 height 38
click at [734, 512] on icon "button" at bounding box center [727, 518] width 33 height 33
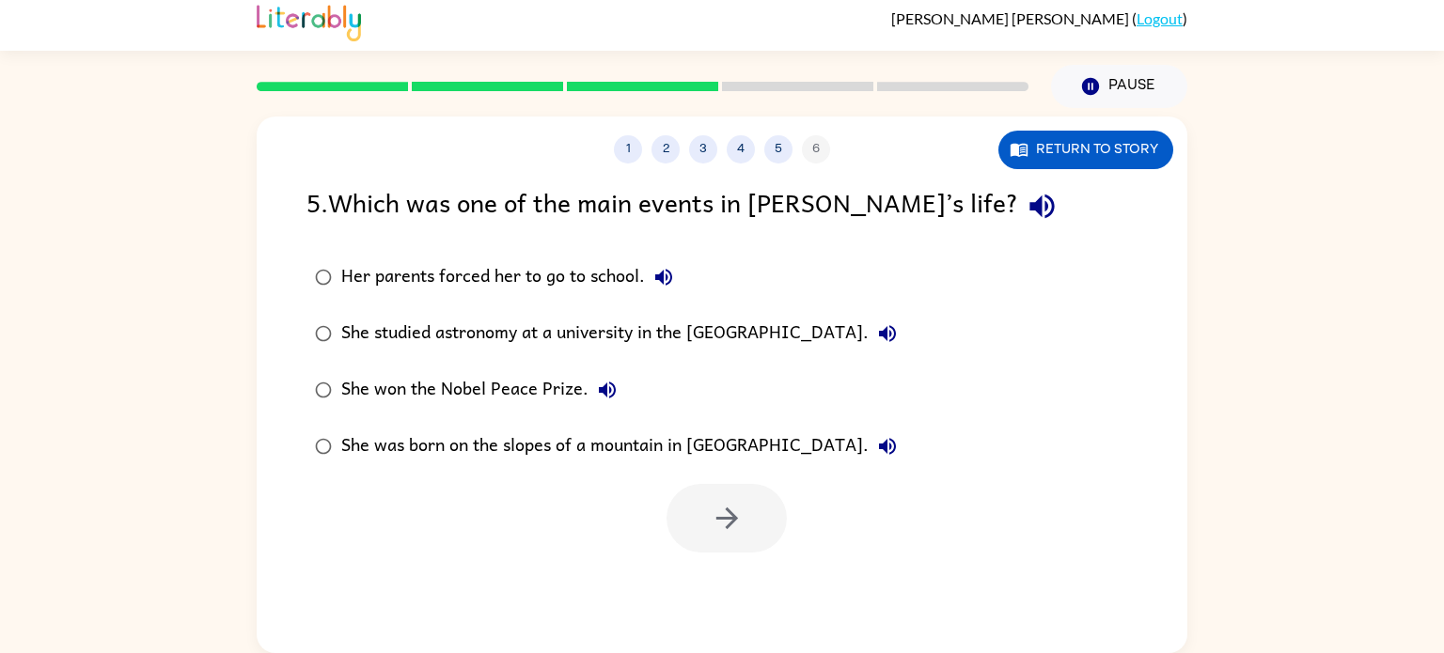
click at [666, 285] on icon "button" at bounding box center [663, 277] width 23 height 23
click at [666, 285] on icon "button" at bounding box center [663, 277] width 17 height 17
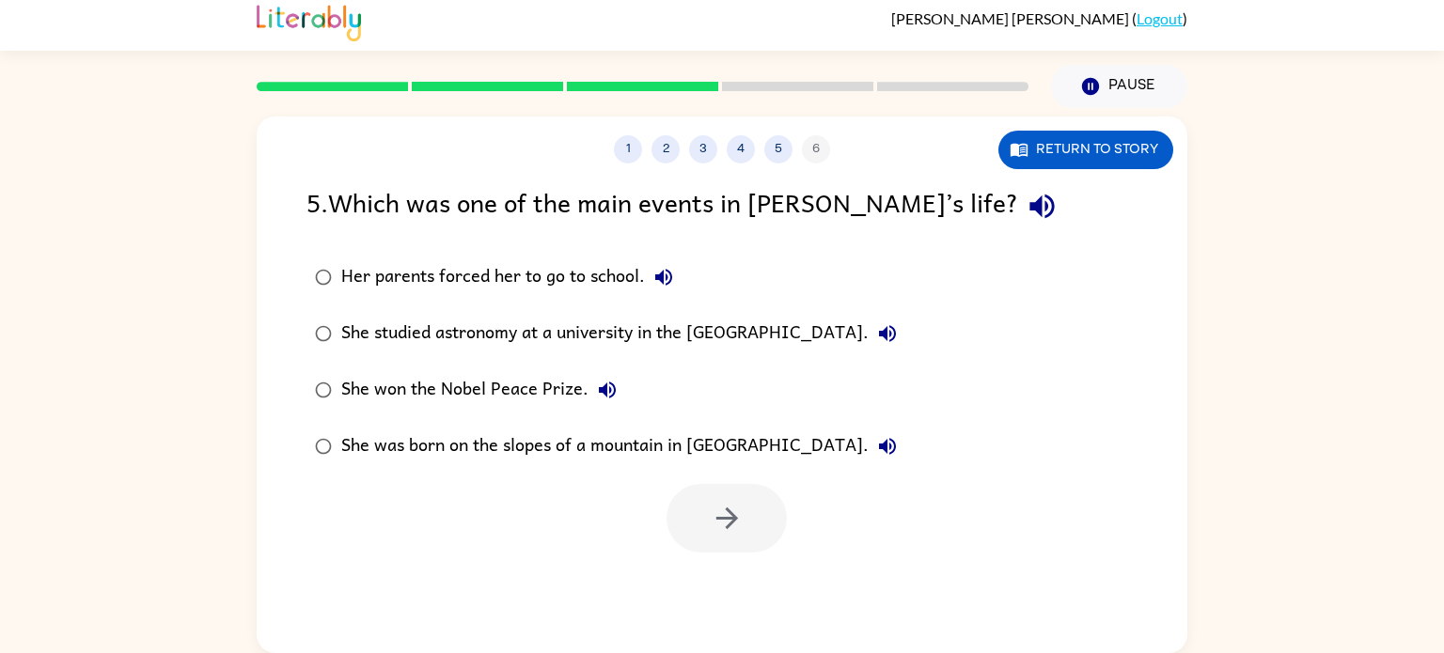
click at [666, 285] on icon "button" at bounding box center [663, 277] width 17 height 17
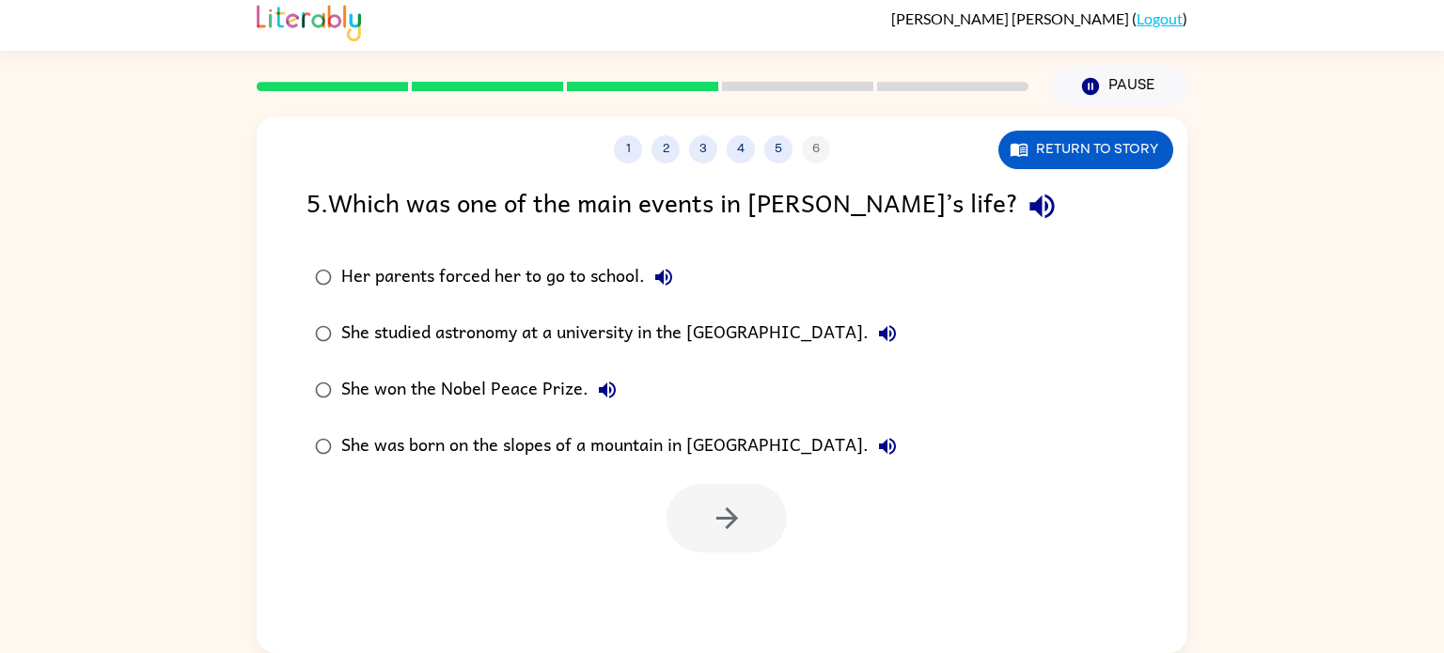
click at [576, 391] on div "She won the Nobel Peace Prize." at bounding box center [483, 390] width 285 height 38
click at [740, 539] on button "button" at bounding box center [726, 518] width 120 height 69
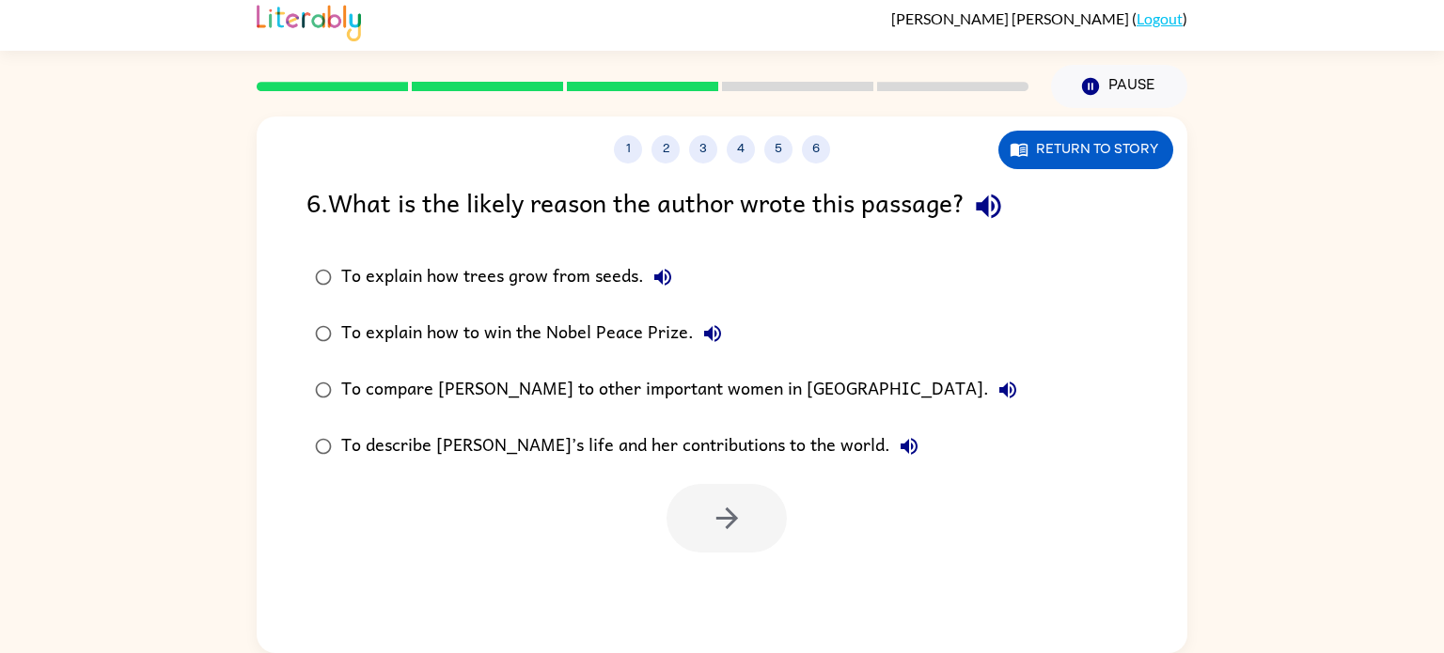
click at [752, 538] on div at bounding box center [726, 518] width 120 height 69
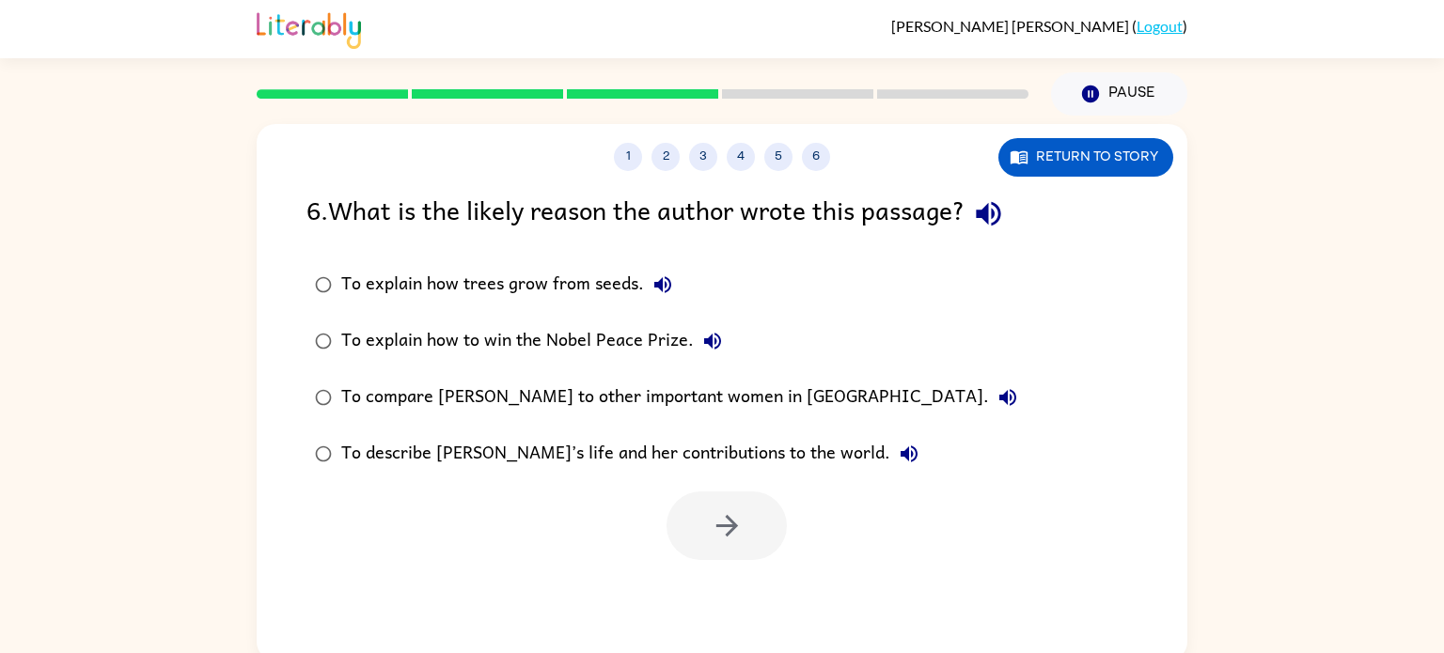
click at [676, 452] on div "To describe [PERSON_NAME]’s life and her contributions to the world." at bounding box center [634, 454] width 586 height 38
click at [705, 514] on button "button" at bounding box center [726, 526] width 120 height 69
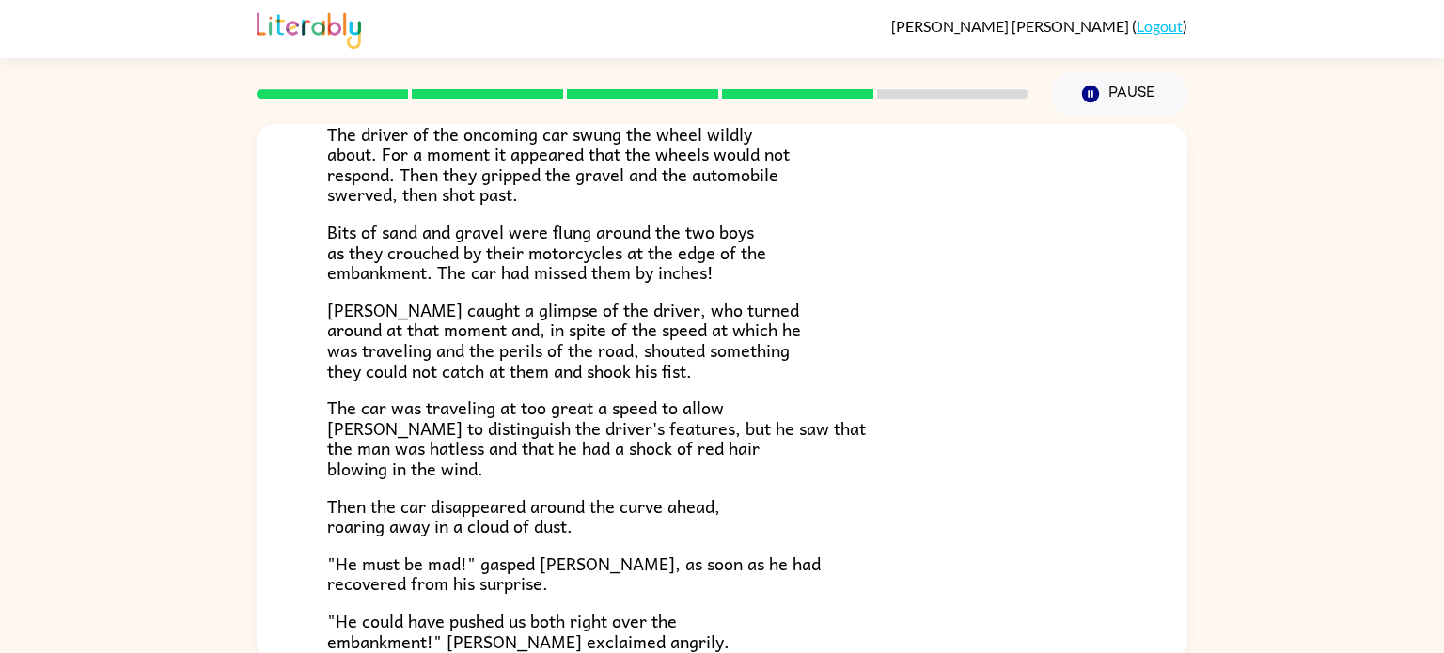
scroll to position [192, 0]
click at [700, 253] on span "Bits of sand and gravel were flung around the two boys as they crouched by thei…" at bounding box center [546, 252] width 439 height 68
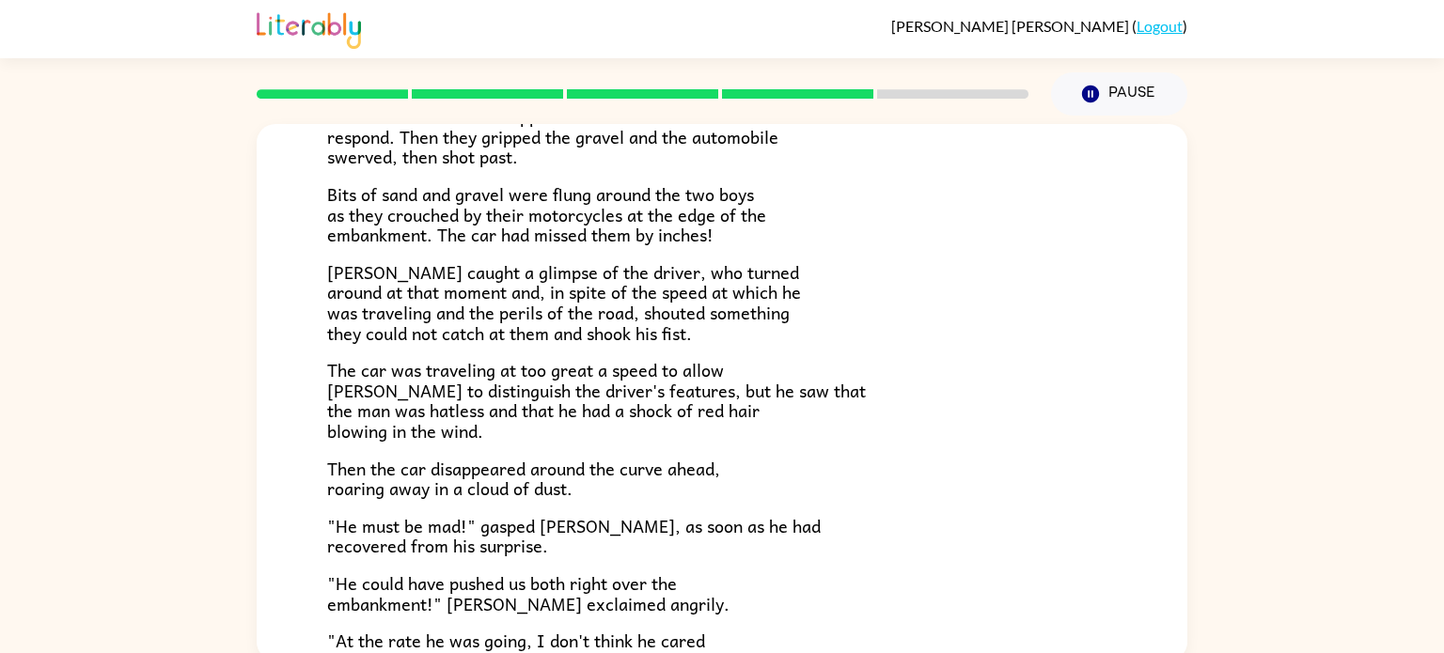
click at [700, 253] on div "The car brakes squealed. The driver of the oncoming car swung the wheel wildly …" at bounding box center [721, 387] width 789 height 766
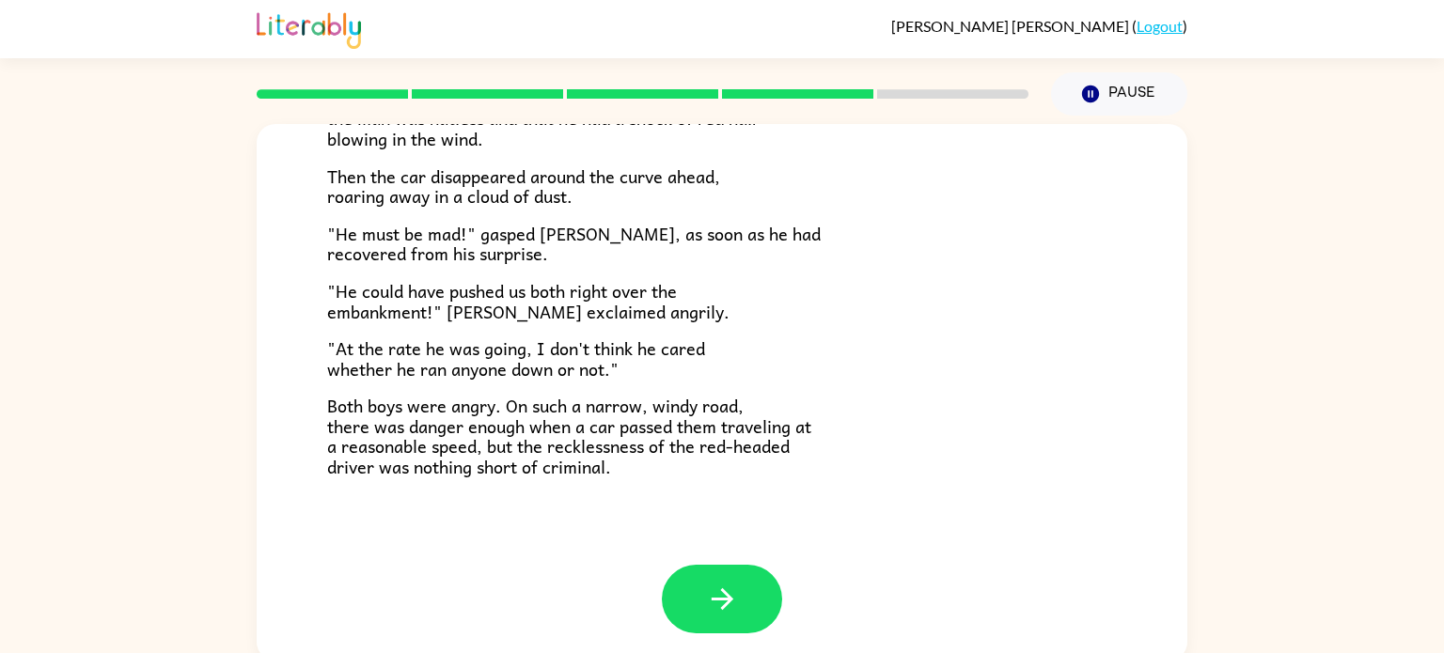
scroll to position [8, 0]
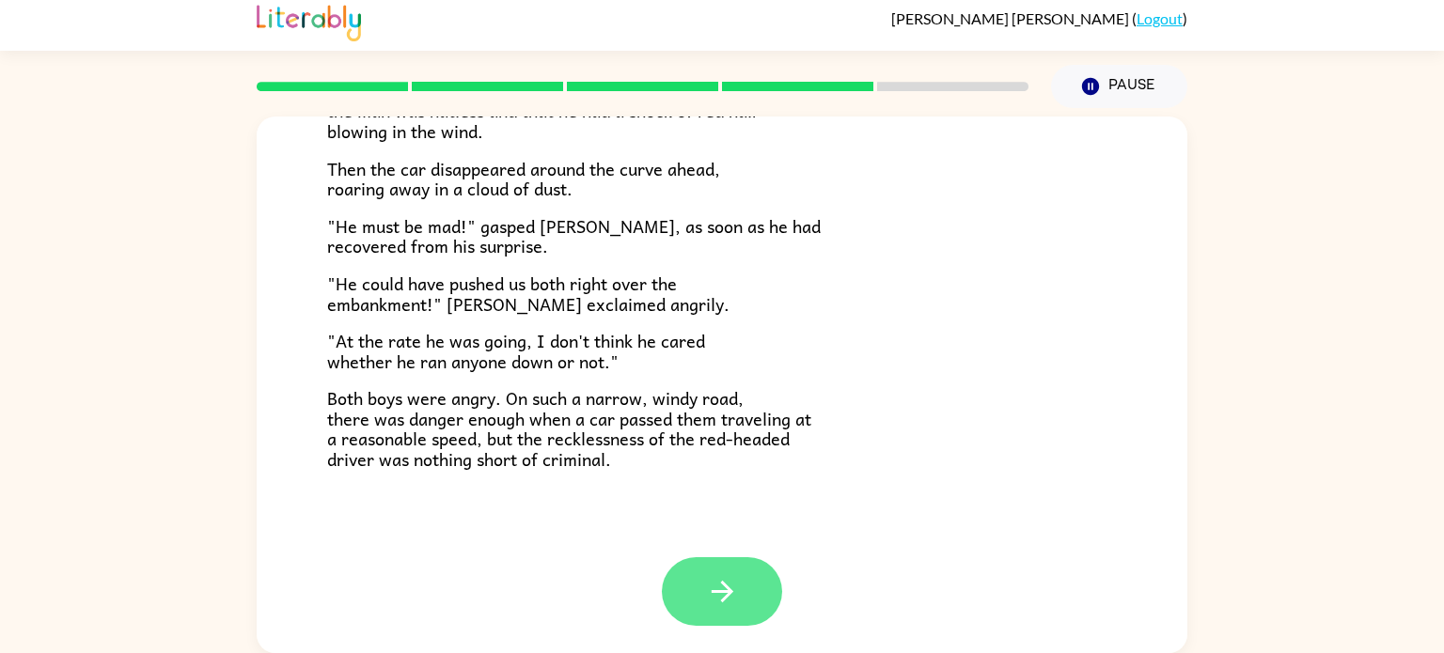
click at [748, 586] on button "button" at bounding box center [722, 591] width 120 height 69
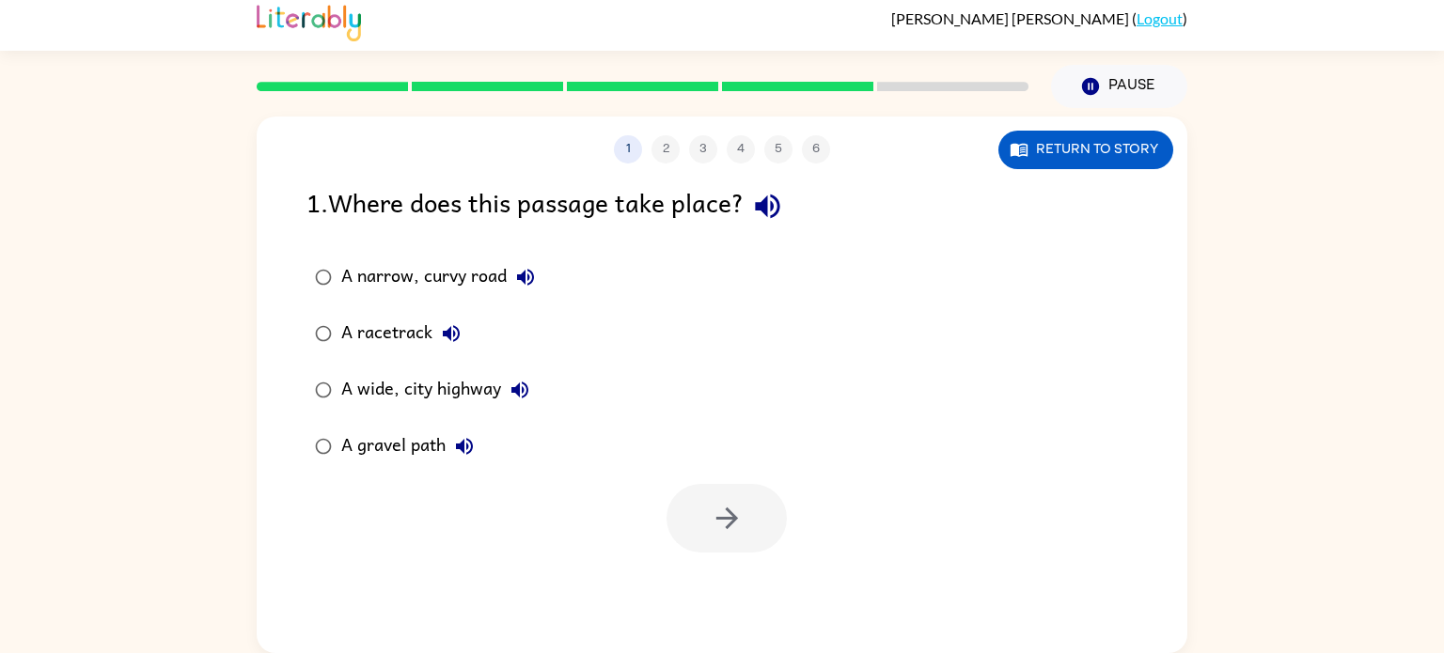
scroll to position [0, 0]
click at [413, 283] on div "A narrow, curvy road" at bounding box center [442, 277] width 203 height 38
click at [440, 450] on div "A gravel path" at bounding box center [412, 447] width 142 height 38
click at [482, 293] on div "A narrow, curvy road" at bounding box center [442, 277] width 203 height 38
click at [754, 532] on button "button" at bounding box center [726, 518] width 120 height 69
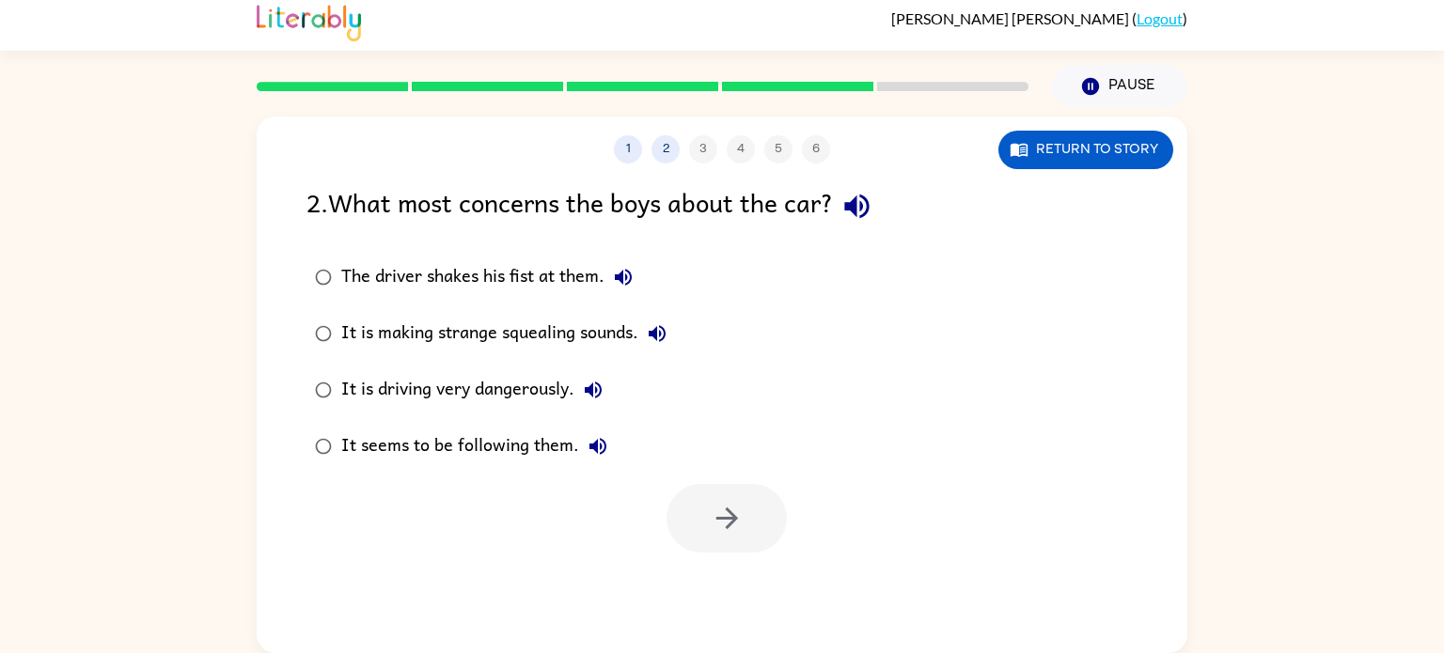
click at [554, 385] on div "It is driving very dangerously." at bounding box center [476, 390] width 271 height 38
click at [714, 535] on button "button" at bounding box center [726, 518] width 120 height 69
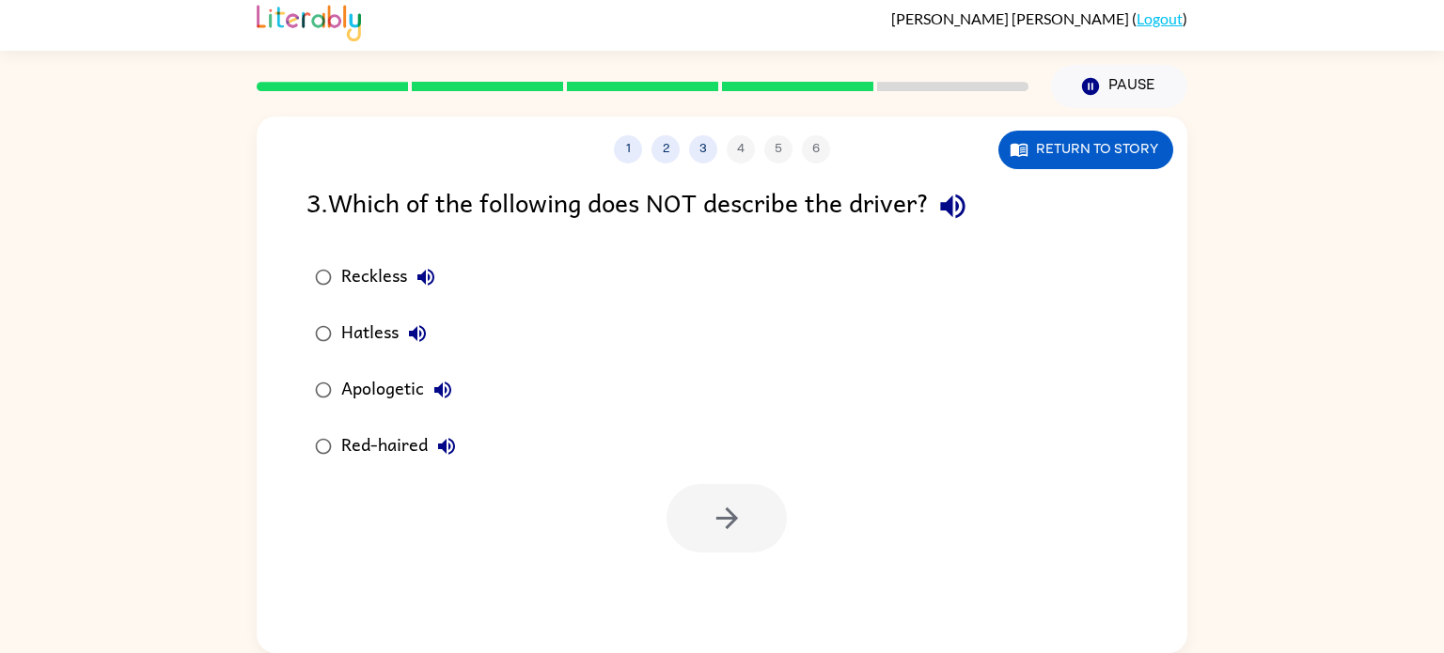
click at [363, 387] on div "Apologetic" at bounding box center [401, 390] width 120 height 38
click at [748, 497] on button "button" at bounding box center [726, 518] width 120 height 69
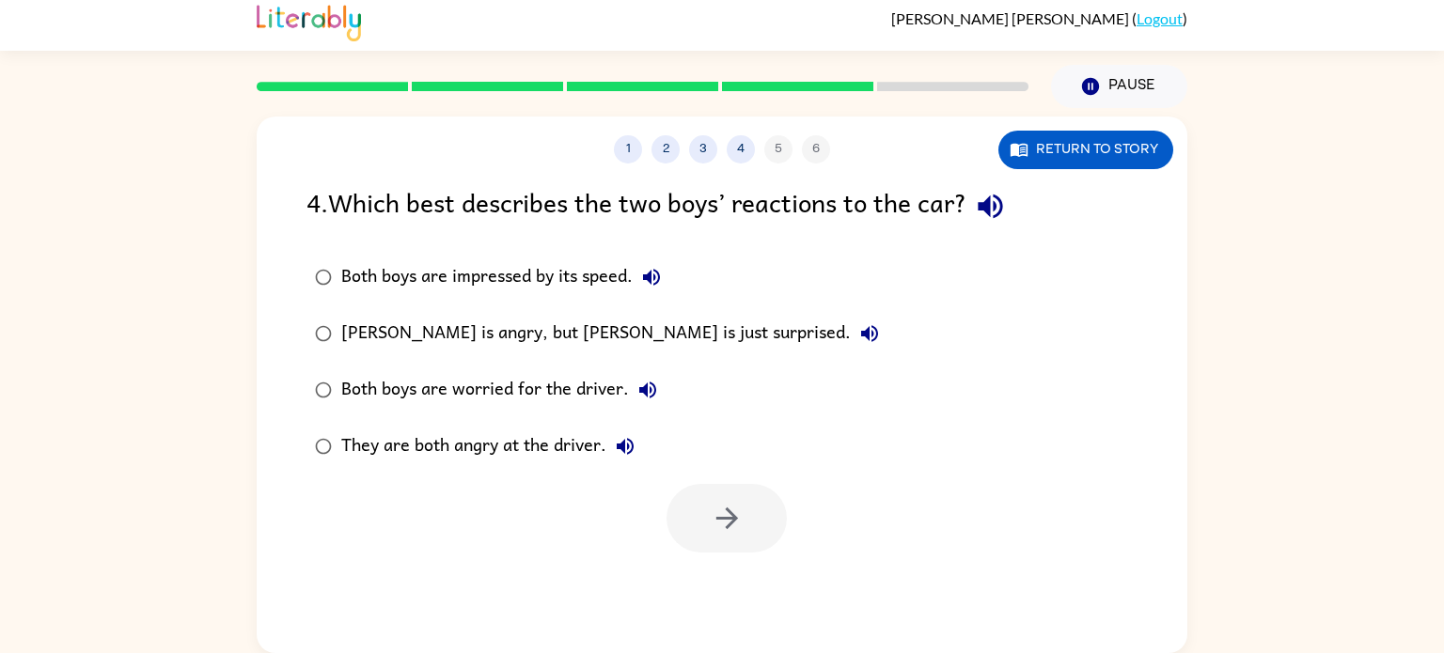
click at [523, 336] on div "[PERSON_NAME] is angry, but [PERSON_NAME] is just surprised." at bounding box center [614, 334] width 547 height 38
click at [703, 512] on button "button" at bounding box center [726, 518] width 120 height 69
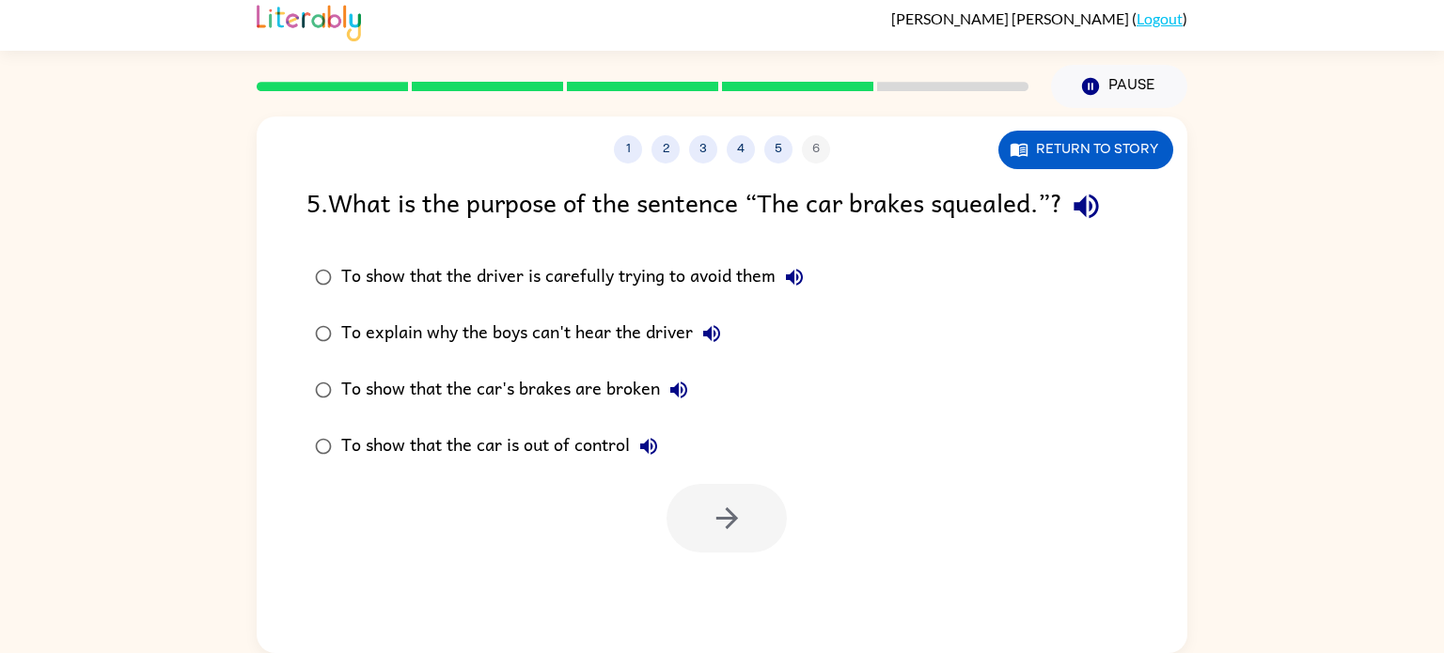
click at [637, 401] on div "To show that the car's brakes are broken" at bounding box center [519, 390] width 356 height 38
click at [620, 454] on div "To show that the car is out of control" at bounding box center [504, 447] width 326 height 38
click at [688, 495] on button "button" at bounding box center [726, 518] width 120 height 69
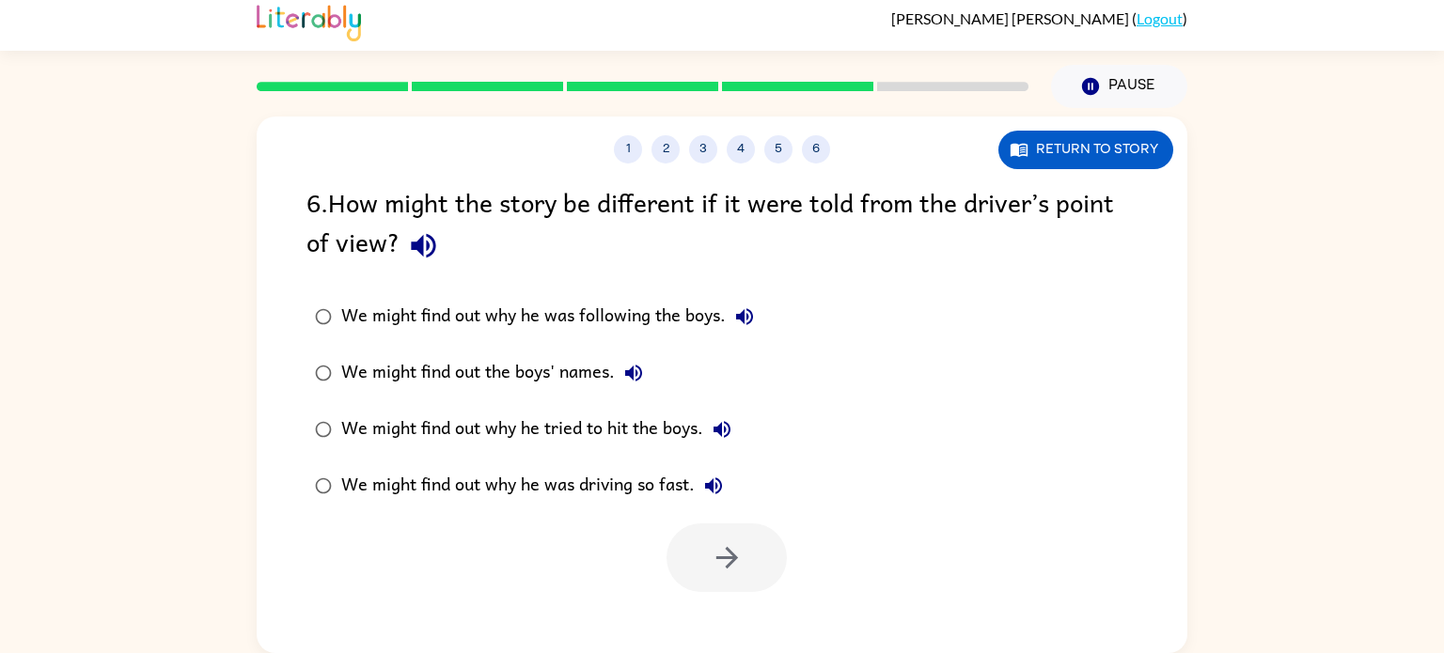
click at [648, 481] on div "We might find out why he was driving so fast." at bounding box center [536, 486] width 391 height 38
click at [686, 558] on button "button" at bounding box center [726, 557] width 120 height 69
